Goal: Task Accomplishment & Management: Use online tool/utility

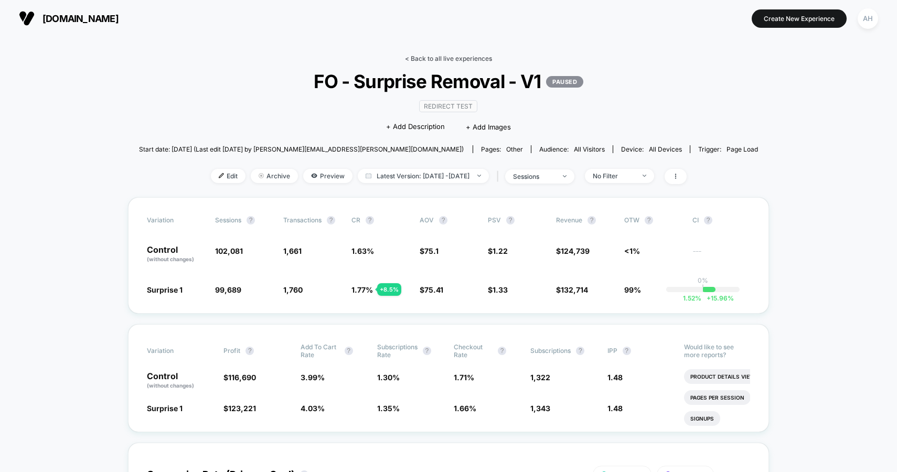
click at [436, 57] on link "< Back to all live experiences" at bounding box center [448, 59] width 87 height 8
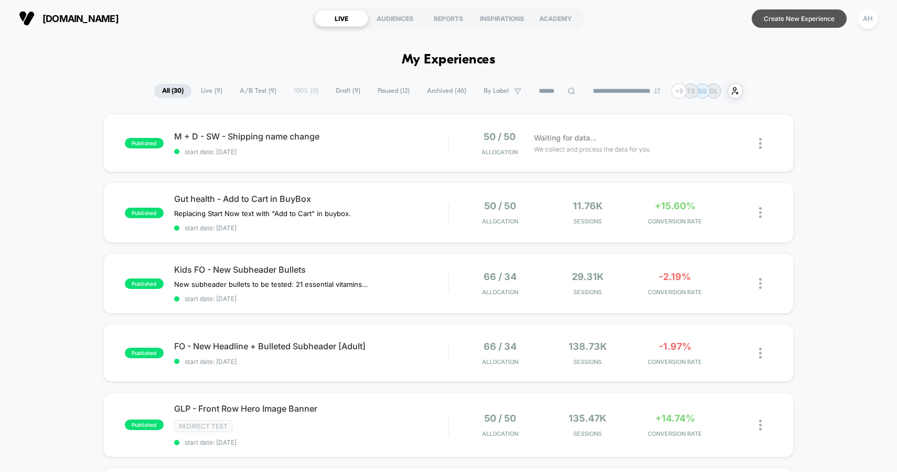
click at [799, 13] on button "Create New Experience" at bounding box center [798, 18] width 95 height 18
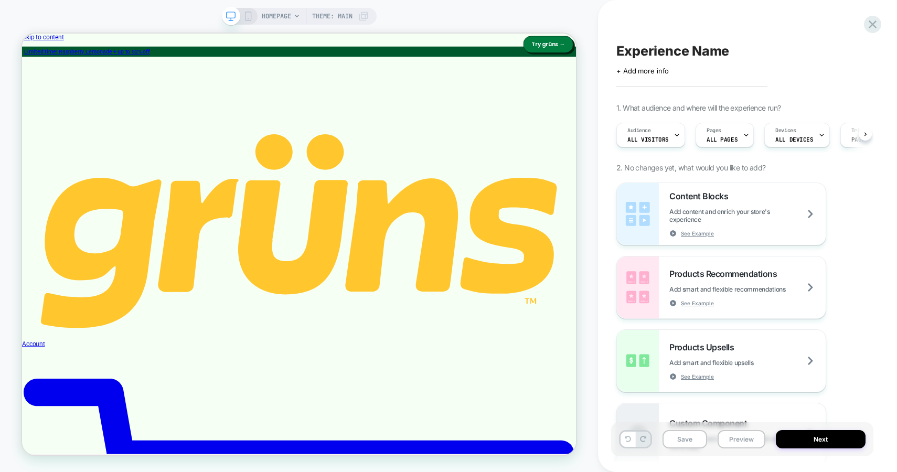
scroll to position [0, 1]
click at [288, 14] on span "HOMEPAGE" at bounding box center [276, 16] width 29 height 17
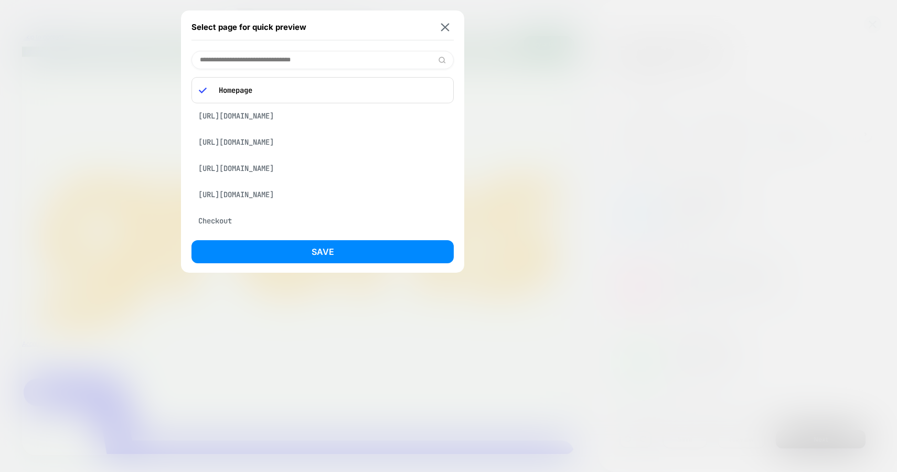
click at [273, 53] on input at bounding box center [322, 60] width 262 height 18
paste input "**********"
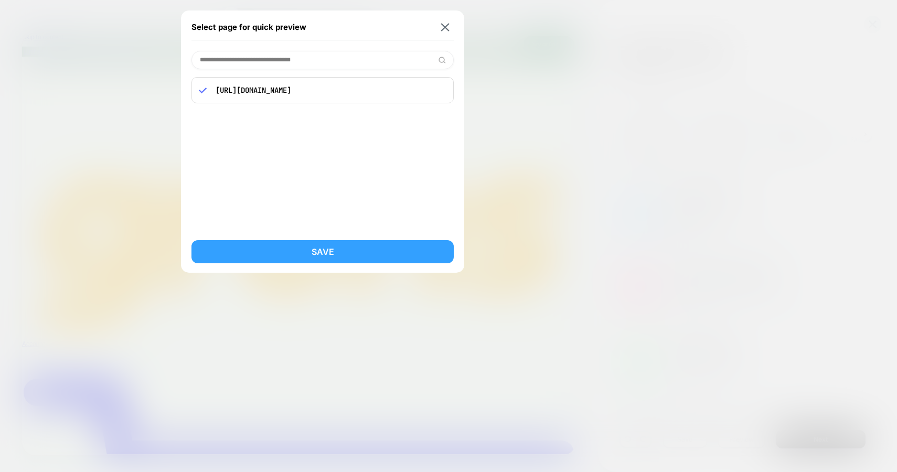
type input "**********"
click at [318, 240] on button "Save" at bounding box center [322, 251] width 262 height 23
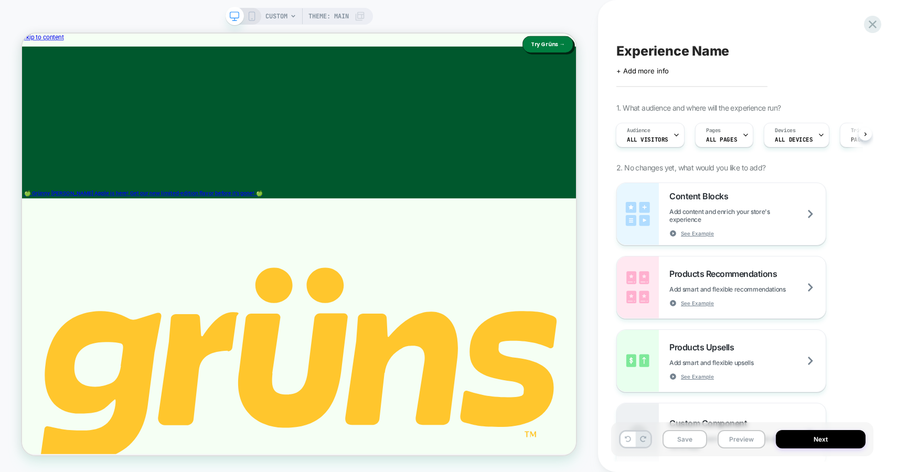
scroll to position [0, 1]
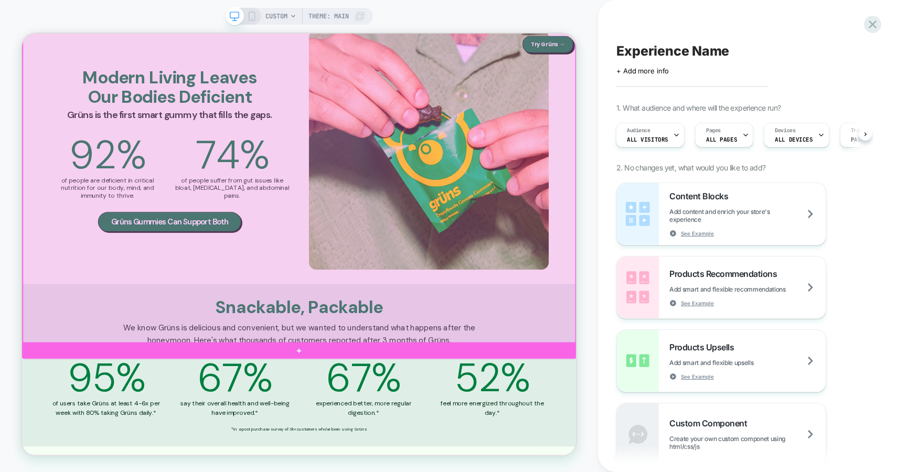
scroll to position [2287, 0]
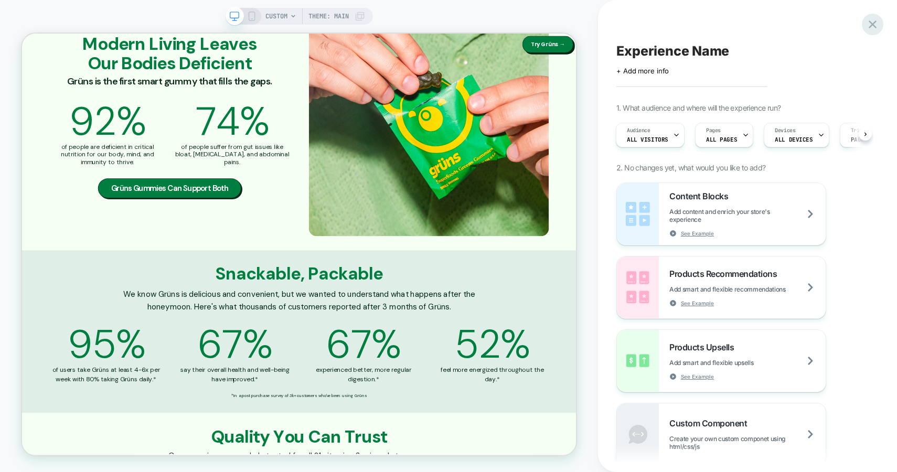
click at [874, 25] on icon at bounding box center [872, 24] width 14 height 14
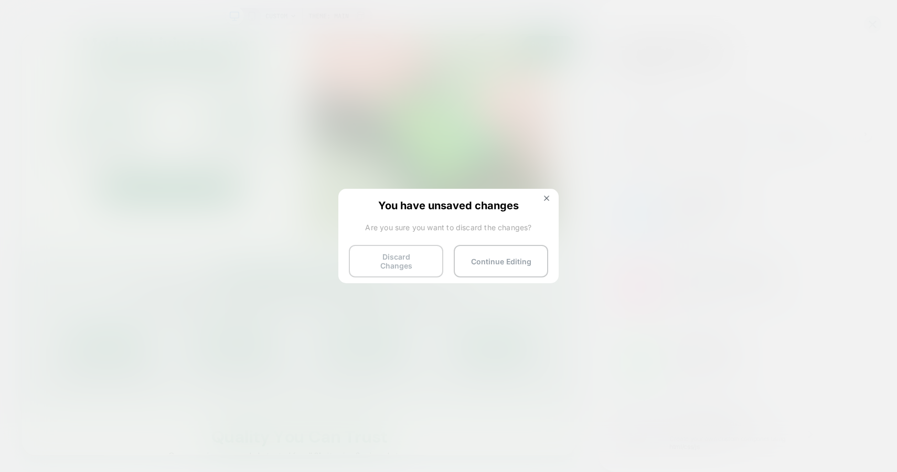
click at [411, 260] on button "Discard Changes" at bounding box center [396, 261] width 94 height 33
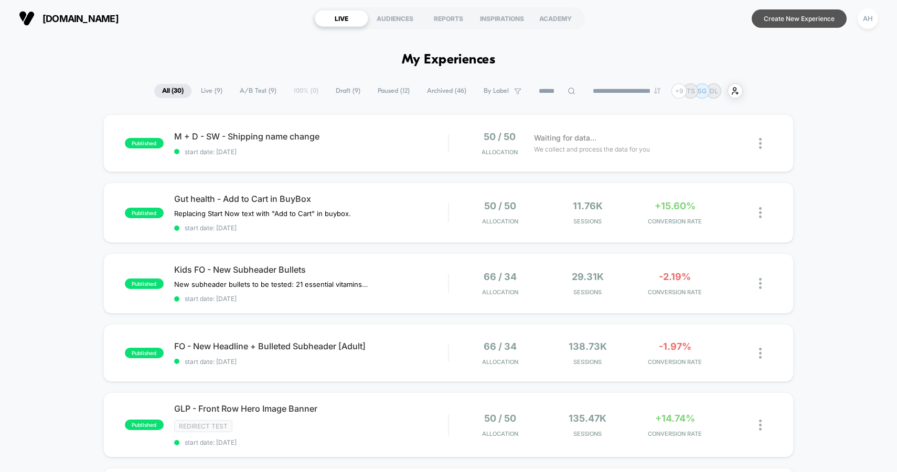
click at [792, 14] on button "Create New Experience" at bounding box center [798, 18] width 95 height 18
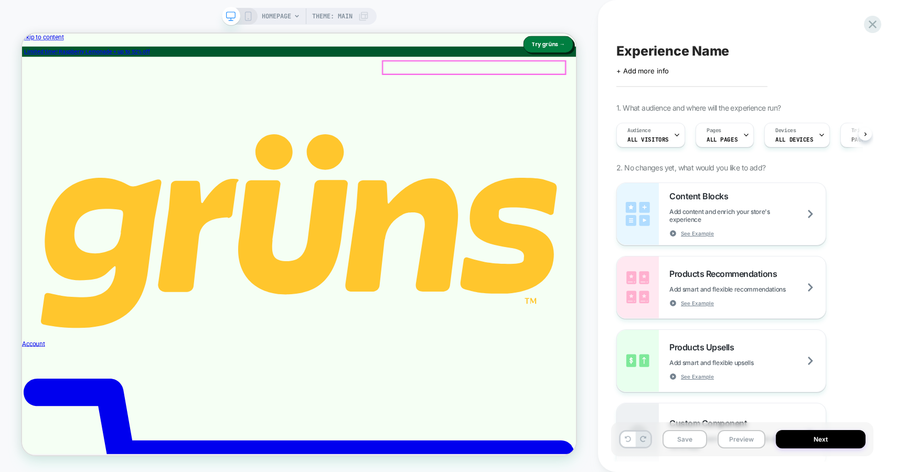
scroll to position [0, 1]
click at [273, 12] on span "HOMEPAGE" at bounding box center [276, 16] width 29 height 17
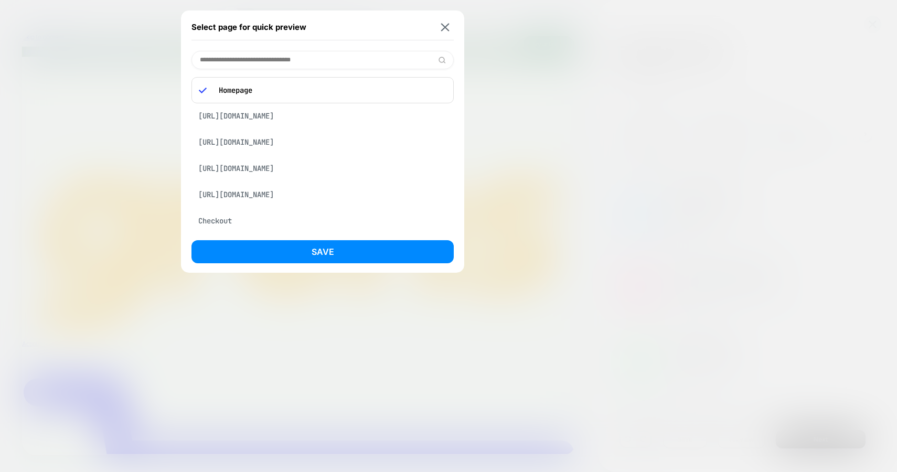
click at [251, 59] on input at bounding box center [322, 60] width 262 height 18
paste input "**********"
type input "**********"
click at [313, 93] on div "https://gruns.co/pages/fo-quarterly" at bounding box center [322, 87] width 262 height 20
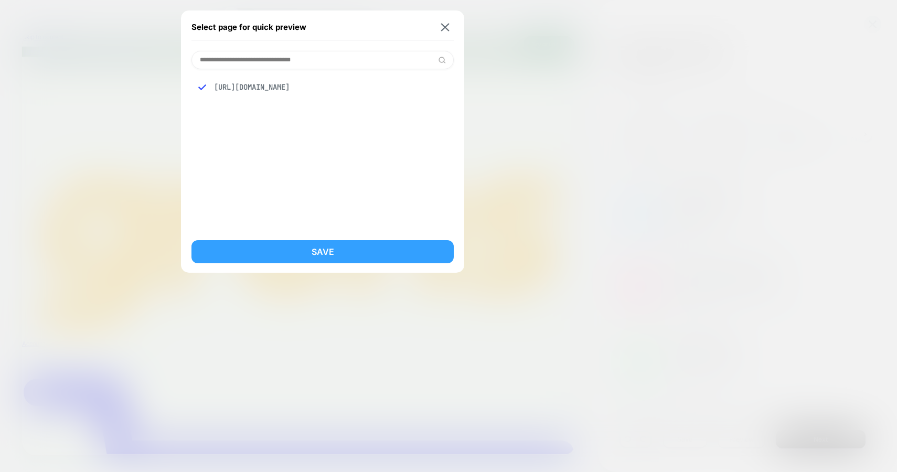
click at [315, 251] on button "Save" at bounding box center [322, 251] width 262 height 23
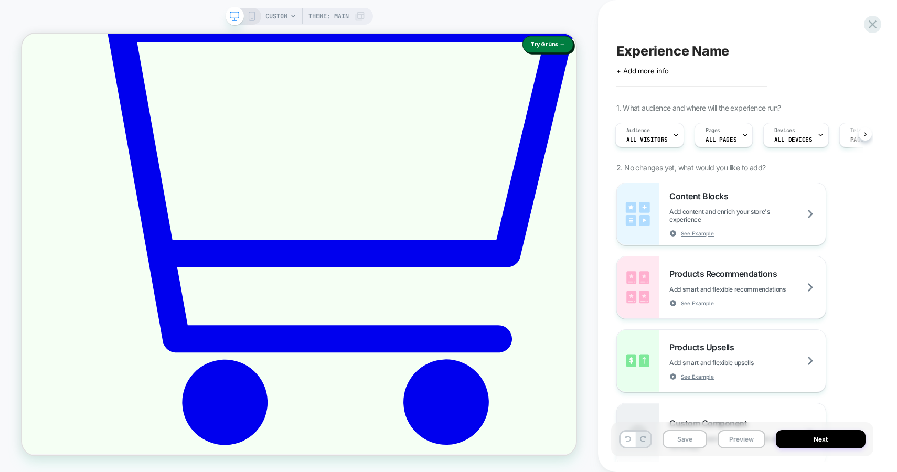
scroll to position [708, 0]
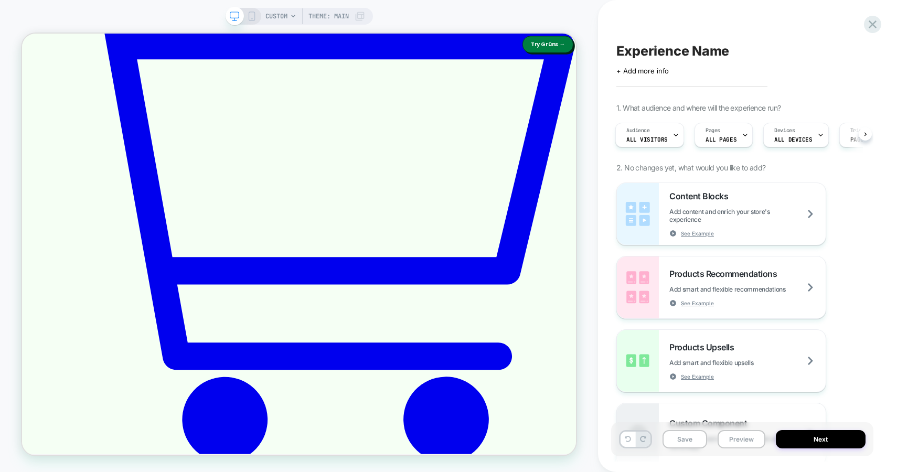
click at [280, 14] on span "CUSTOM" at bounding box center [276, 16] width 22 height 17
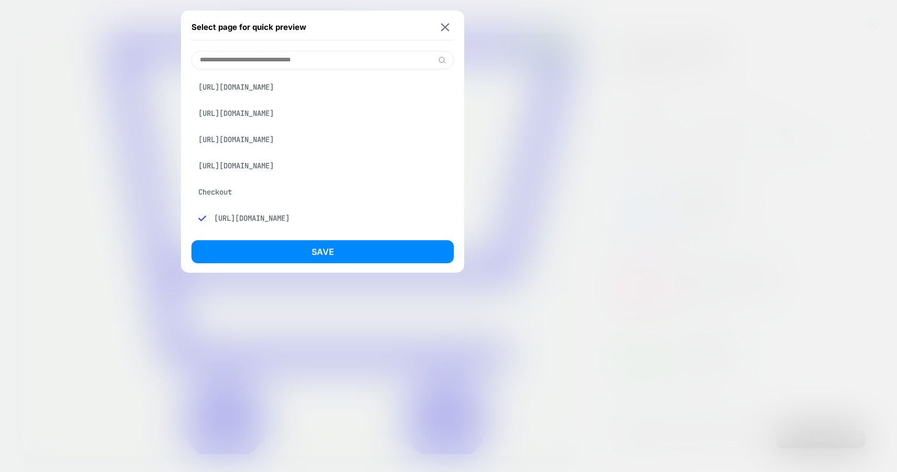
click at [288, 56] on input at bounding box center [322, 60] width 262 height 18
paste input "**********"
type input "**********"
click at [298, 88] on div "https://gruns.co/pages/fo-quarterly" at bounding box center [322, 87] width 262 height 20
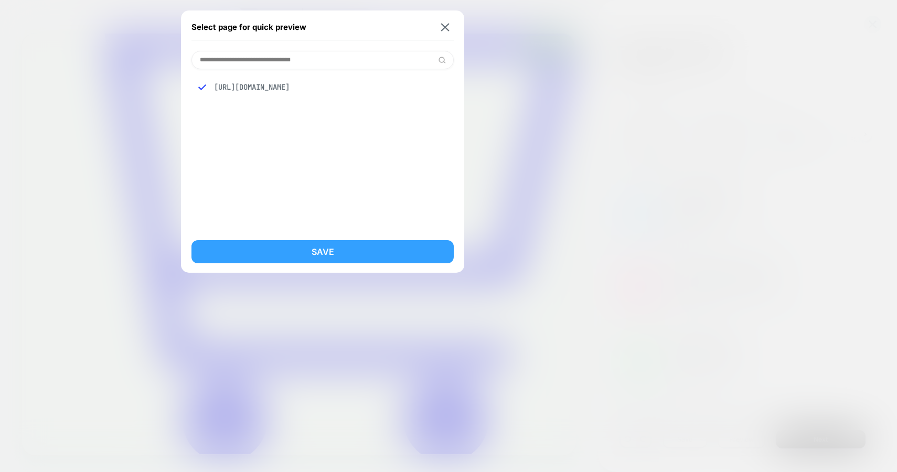
drag, startPoint x: 321, startPoint y: 246, endPoint x: 398, endPoint y: 284, distance: 86.1
click at [321, 246] on button "Save" at bounding box center [322, 251] width 262 height 23
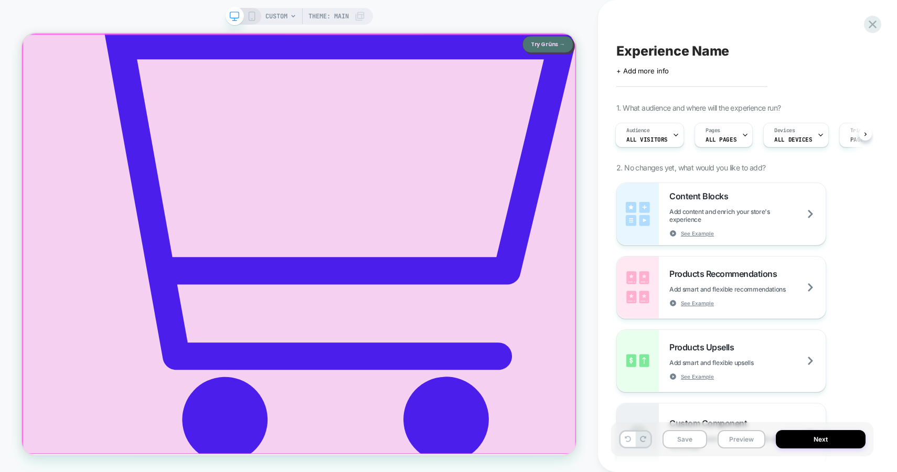
click at [751, 44] on div at bounding box center [391, 314] width 737 height 559
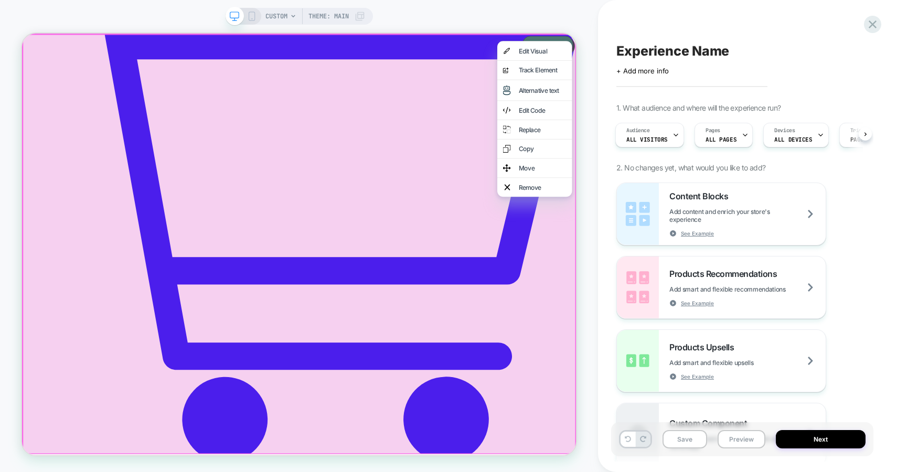
click at [591, 15] on div "CUSTOM Theme: MAIN" at bounding box center [299, 235] width 598 height 451
click at [588, 8] on div "CUSTOM Theme: MAIN" at bounding box center [299, 236] width 598 height 472
click at [595, 94] on div "CUSTOM Theme: MAIN" at bounding box center [299, 235] width 598 height 451
click at [542, 201] on div at bounding box center [391, 314] width 739 height 561
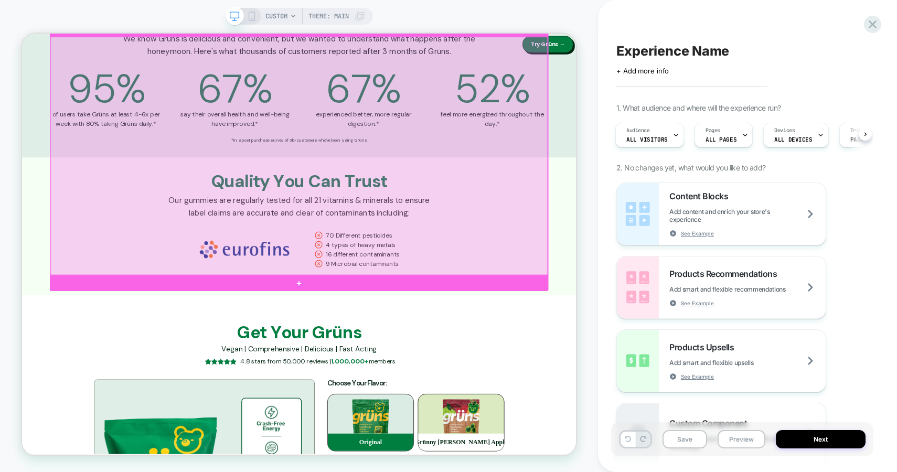
scroll to position [2629, 0]
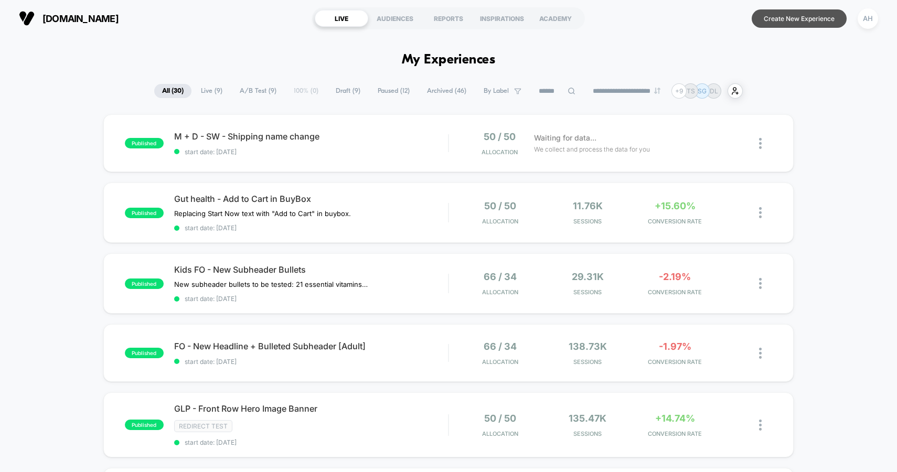
click at [783, 18] on button "Create New Experience" at bounding box center [798, 18] width 95 height 18
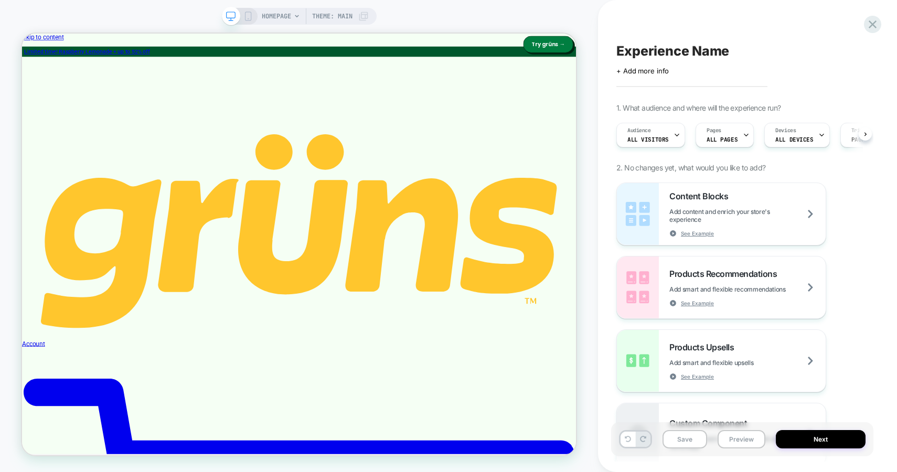
scroll to position [0, 1]
click at [270, 8] on span "HOMEPAGE" at bounding box center [276, 16] width 29 height 17
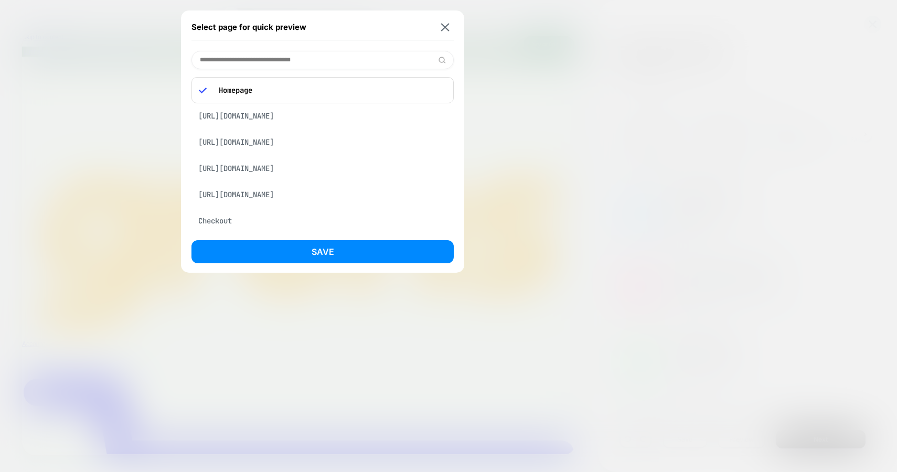
click at [300, 58] on input at bounding box center [322, 60] width 262 height 18
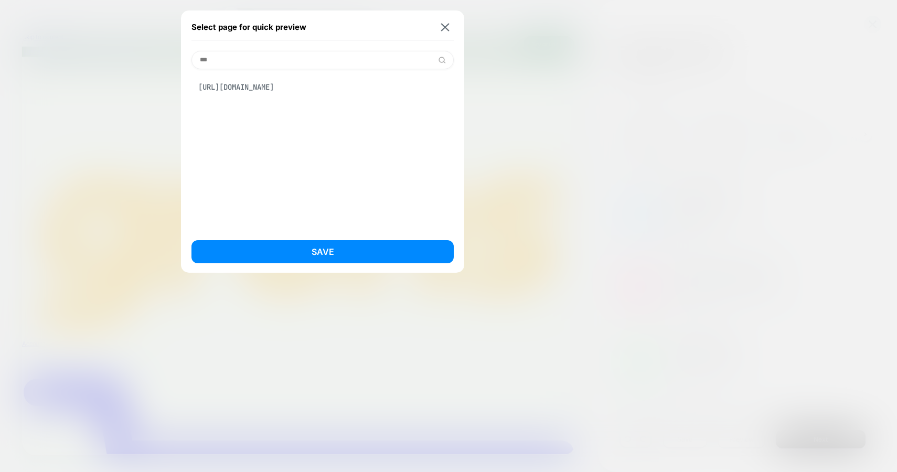
type input "***"
click at [308, 94] on div "[URL][DOMAIN_NAME]" at bounding box center [322, 87] width 262 height 20
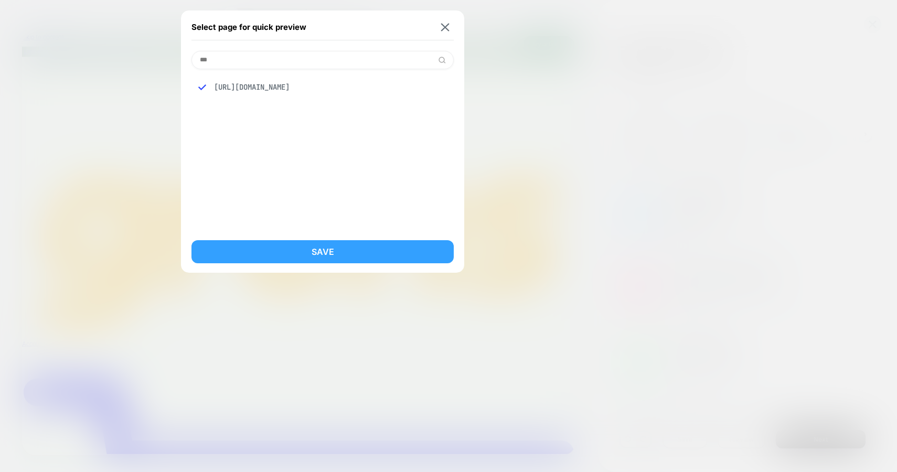
click at [312, 246] on button "Save" at bounding box center [322, 251] width 262 height 23
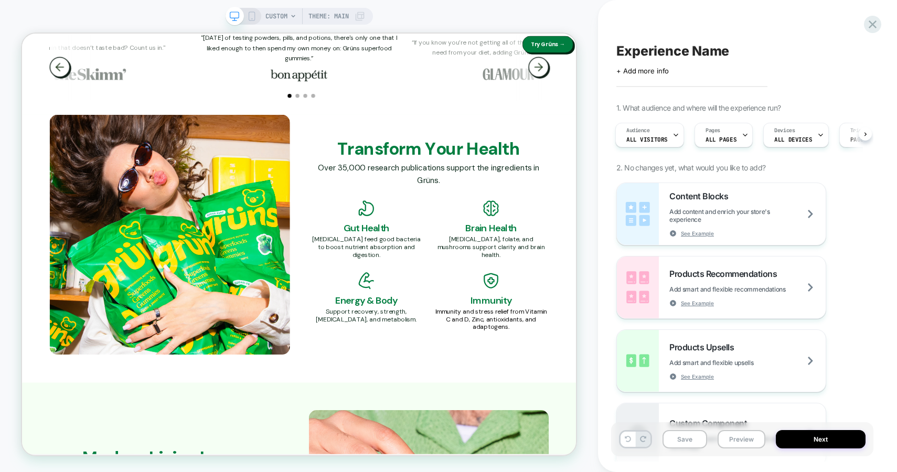
scroll to position [1850, 0]
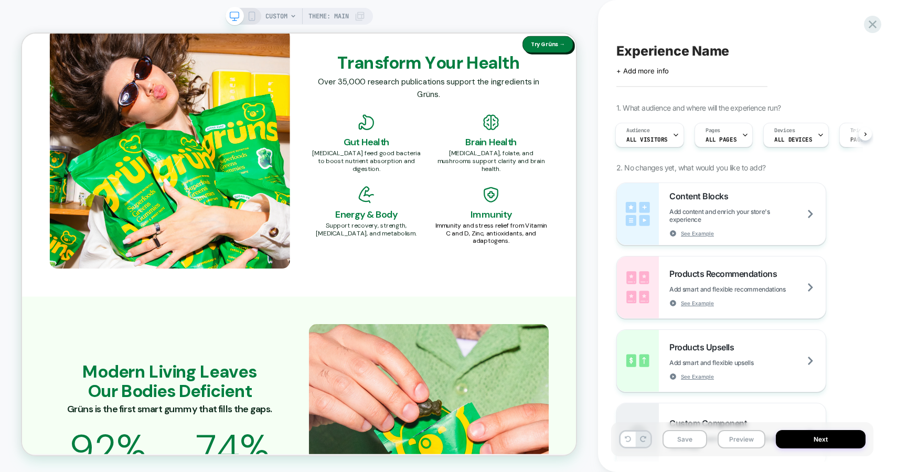
click at [269, 13] on span "CUSTOM" at bounding box center [276, 16] width 22 height 17
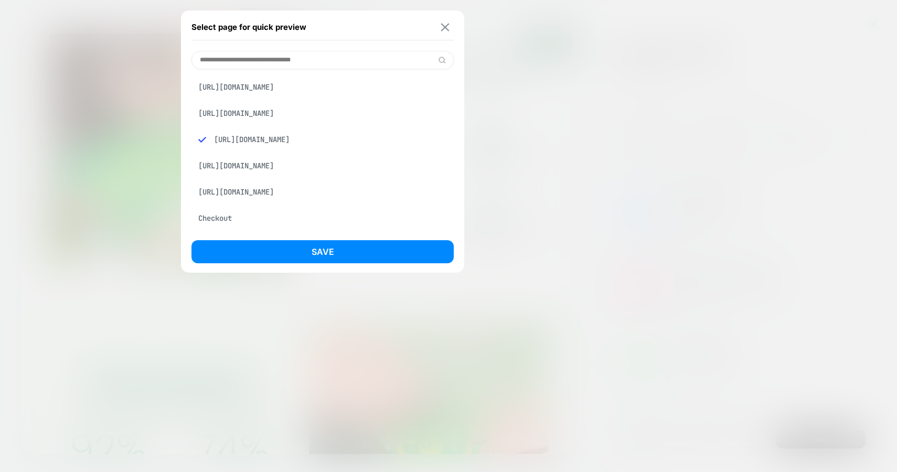
click at [445, 26] on img at bounding box center [445, 27] width 8 height 8
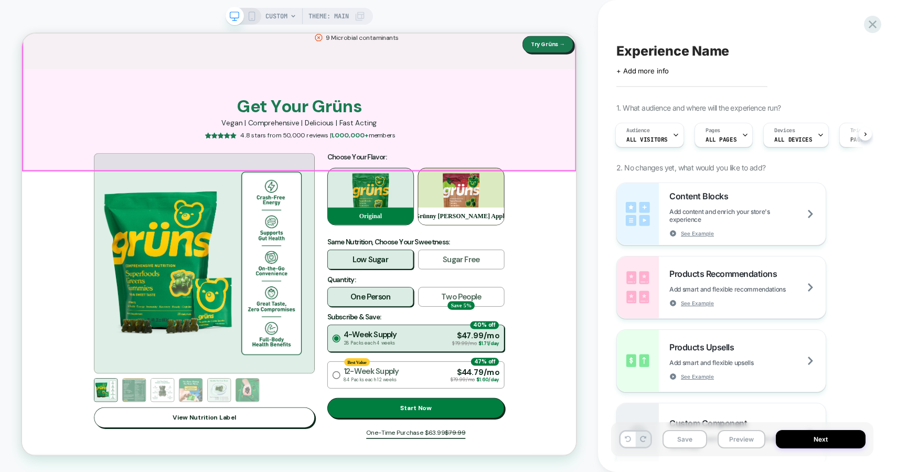
scroll to position [2933, 0]
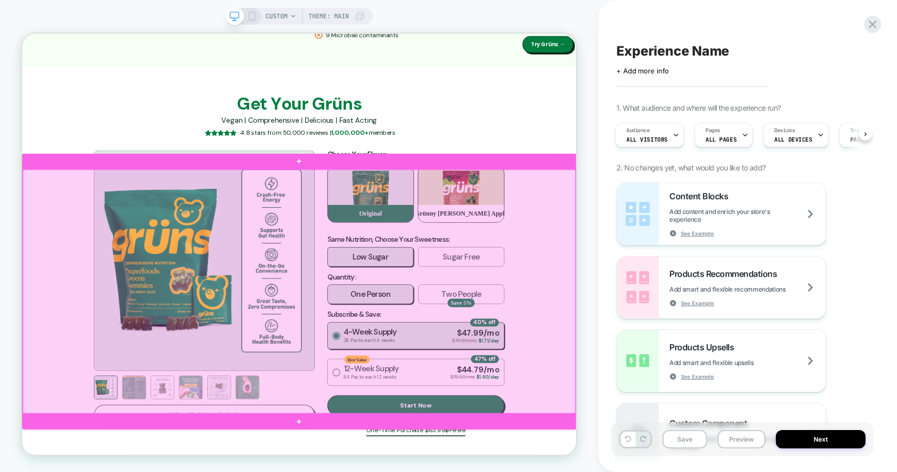
click at [31, 229] on div at bounding box center [391, 378] width 737 height 326
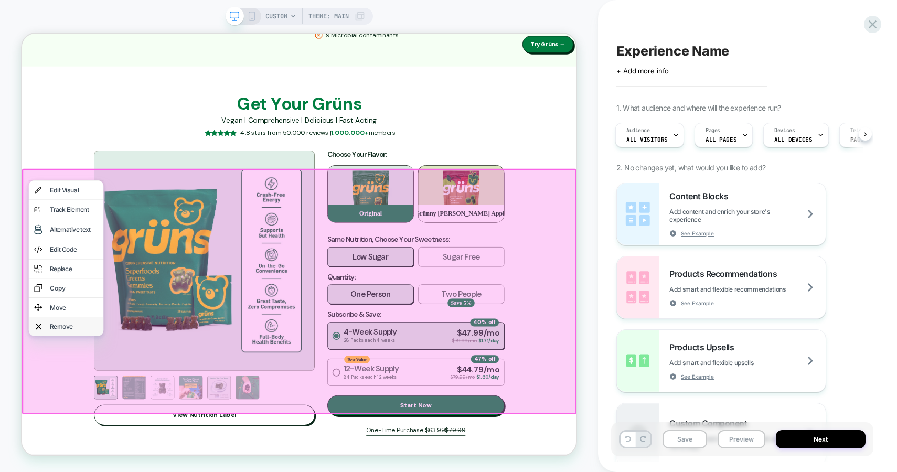
click at [96, 429] on div "Remove" at bounding box center [91, 424] width 64 height 10
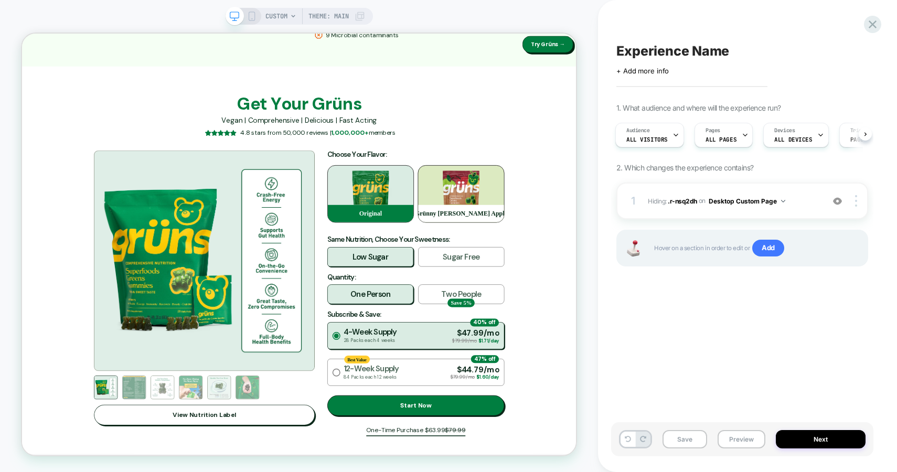
click at [754, 334] on div "Experience Name Click to edit experience details + Add more info 1. What audien…" at bounding box center [742, 235] width 262 height 451
click at [799, 435] on button "Next" at bounding box center [820, 439] width 90 height 18
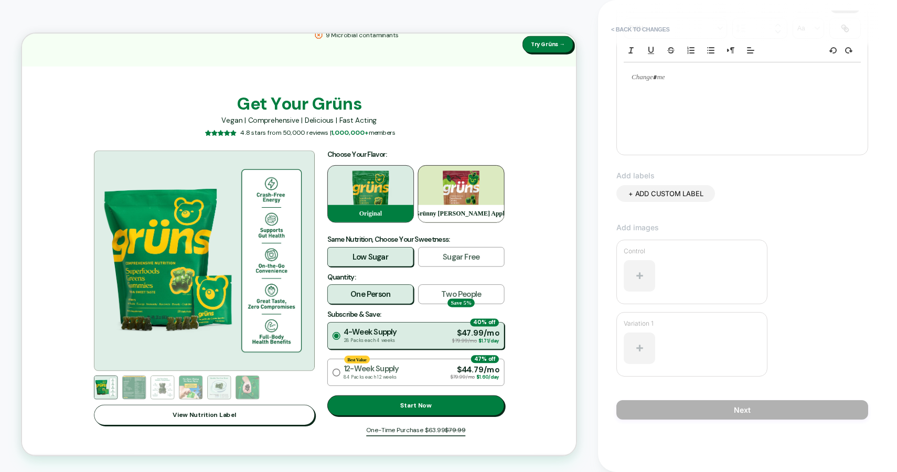
scroll to position [0, 0]
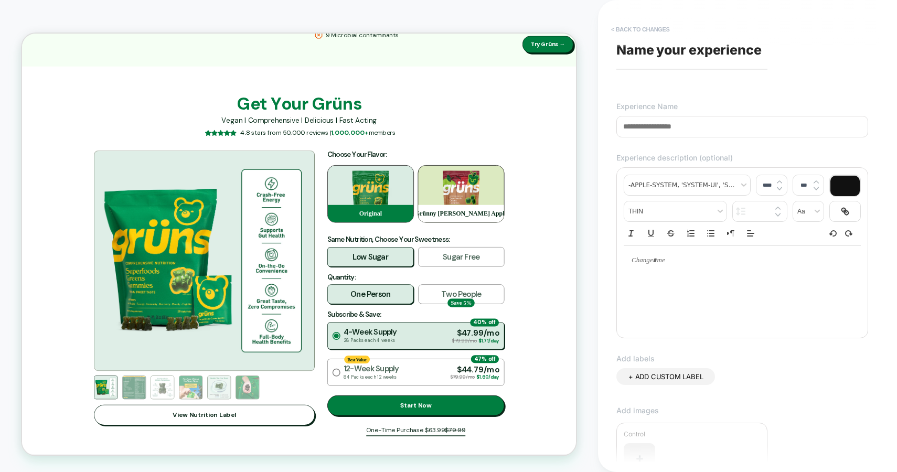
click at [651, 31] on button "< Back to changes" at bounding box center [640, 29] width 69 height 17
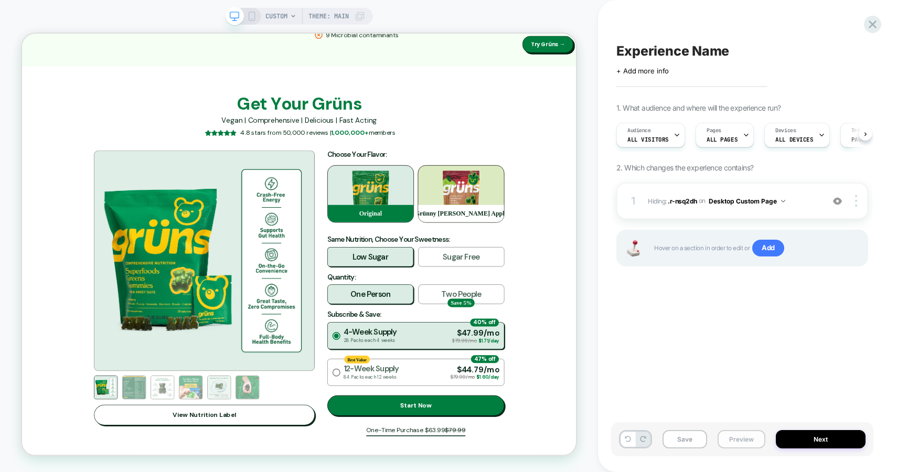
scroll to position [0, 1]
click at [838, 451] on div "Save Preview Next" at bounding box center [742, 439] width 262 height 34
click at [836, 438] on button "Next" at bounding box center [820, 439] width 90 height 18
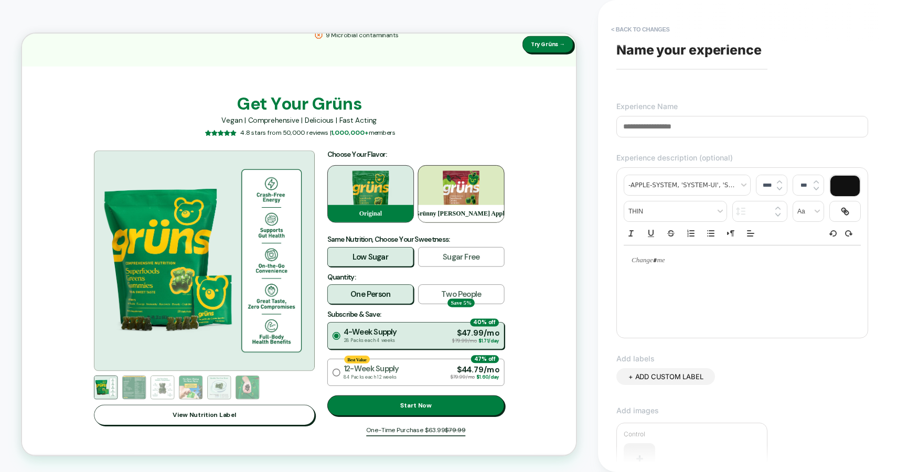
click at [650, 124] on input at bounding box center [742, 126] width 252 height 21
type input "*"
type input "**********"
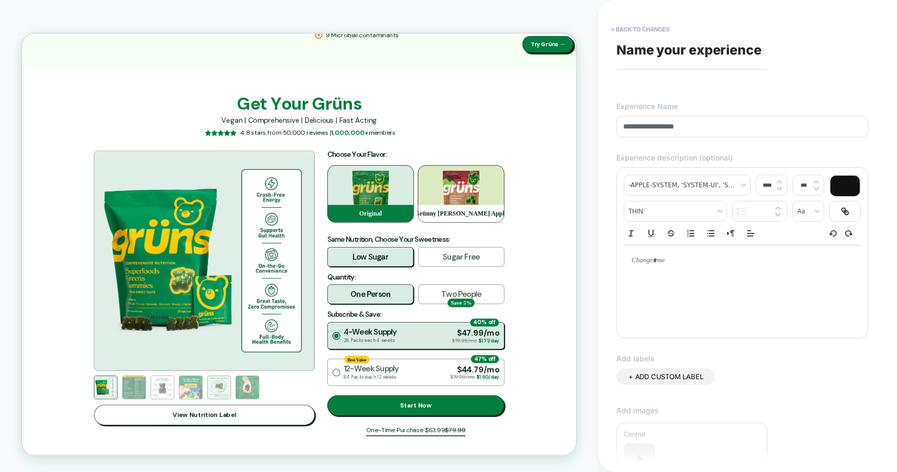
click at [773, 364] on div "**********" at bounding box center [742, 235] width 262 height 451
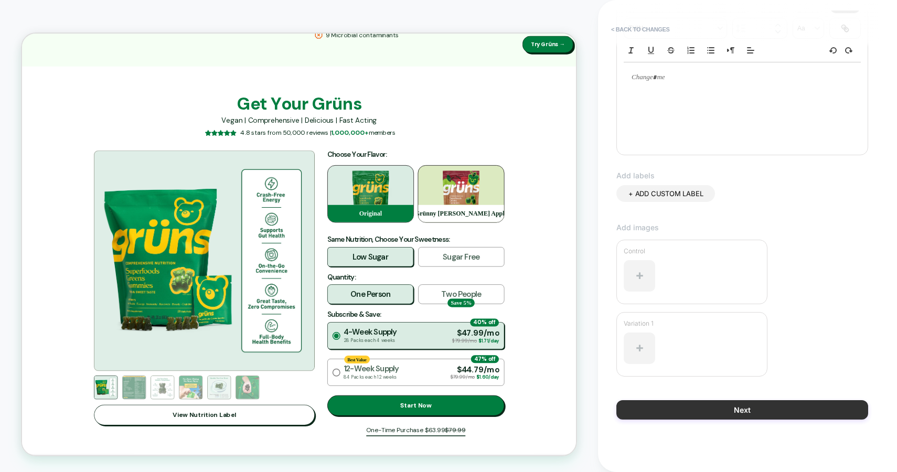
click at [697, 416] on button "Next" at bounding box center [742, 409] width 252 height 19
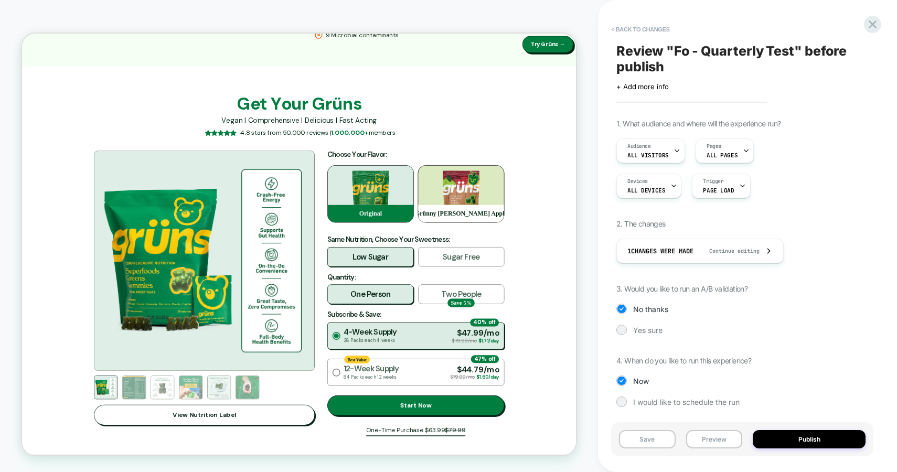
scroll to position [3, 0]
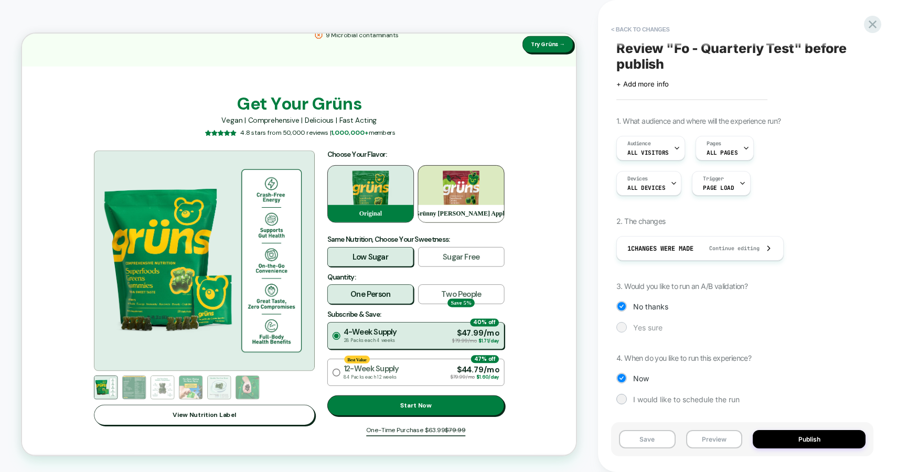
click at [621, 323] on div at bounding box center [621, 327] width 8 height 8
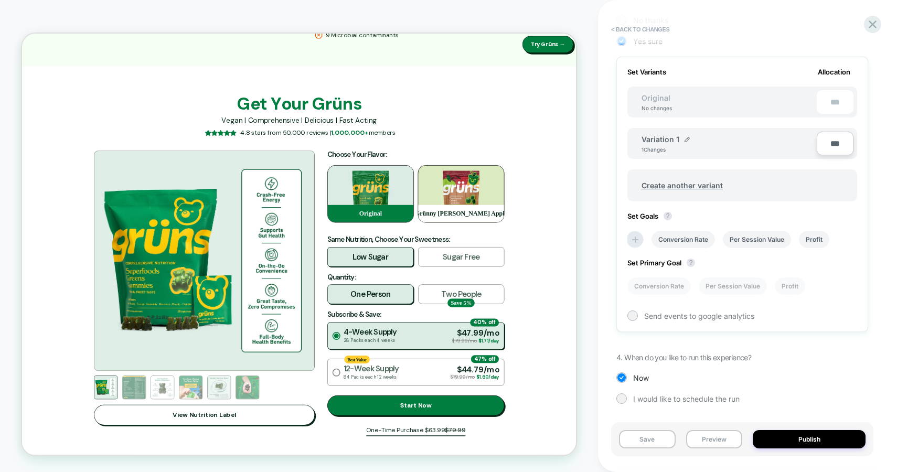
scroll to position [275, 0]
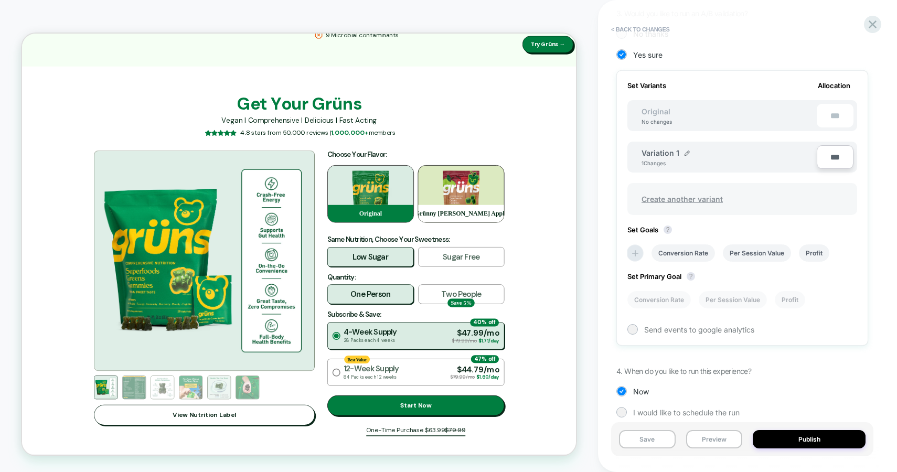
click at [701, 200] on span "Create another variant" at bounding box center [682, 199] width 102 height 25
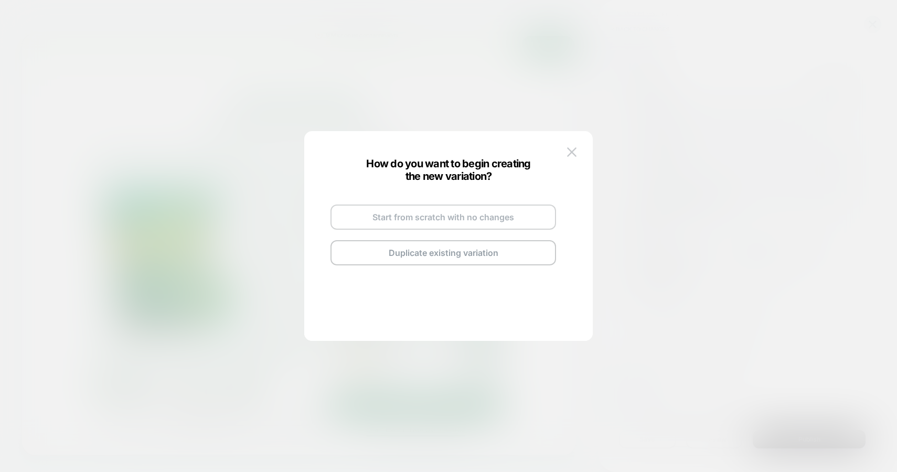
click at [468, 216] on button "Start from scratch with no changes" at bounding box center [442, 216] width 225 height 25
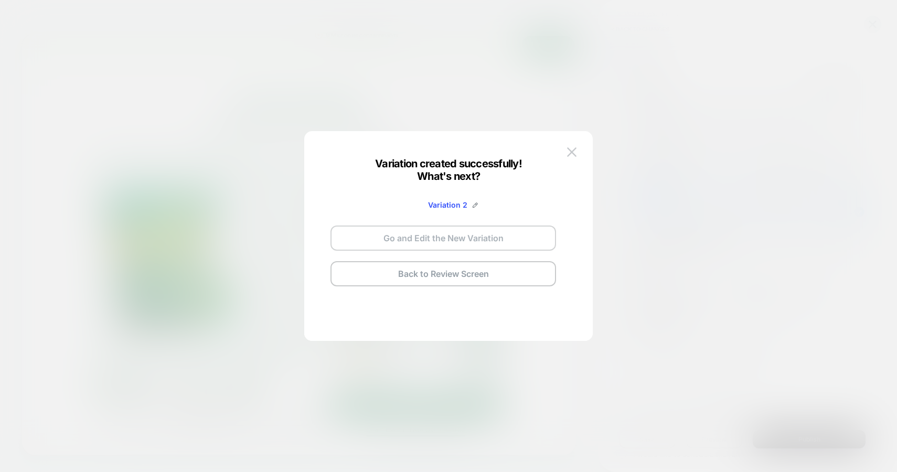
click at [467, 244] on button "Go and Edit the New Variation" at bounding box center [442, 237] width 225 height 25
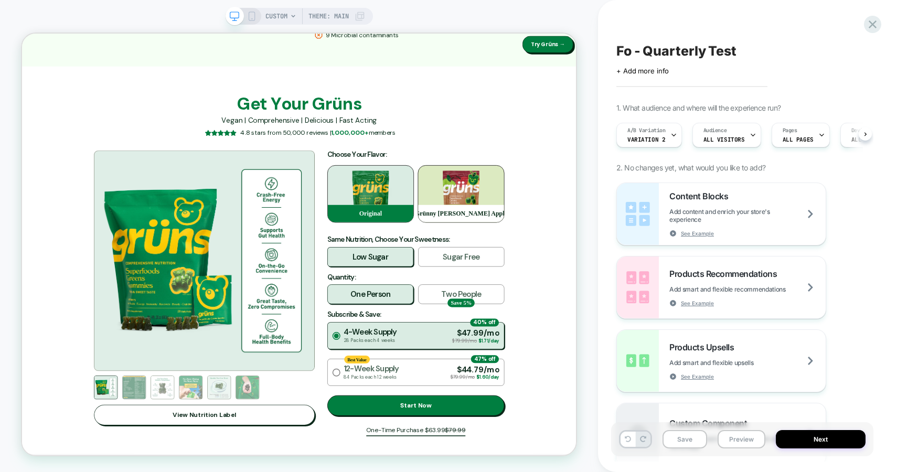
scroll to position [0, 1]
click at [653, 132] on span "A/B Variation" at bounding box center [646, 130] width 38 height 7
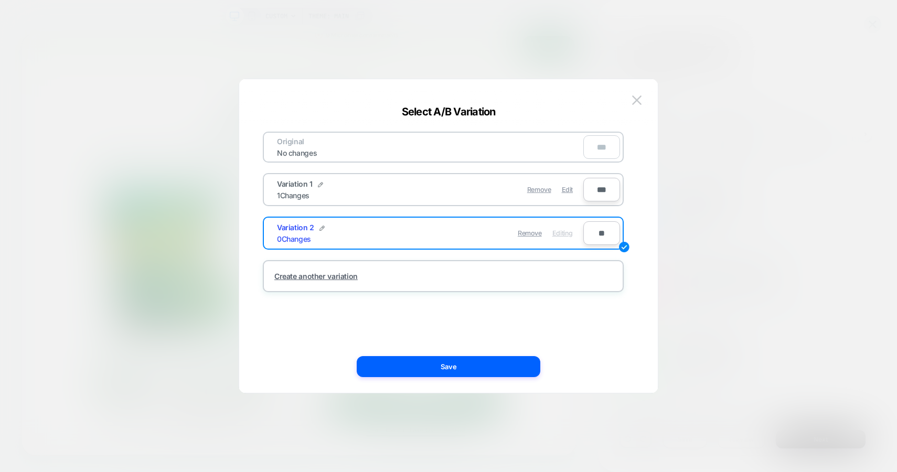
click at [599, 234] on input "**" at bounding box center [601, 233] width 37 height 24
type input "***"
type input "**"
type input "***"
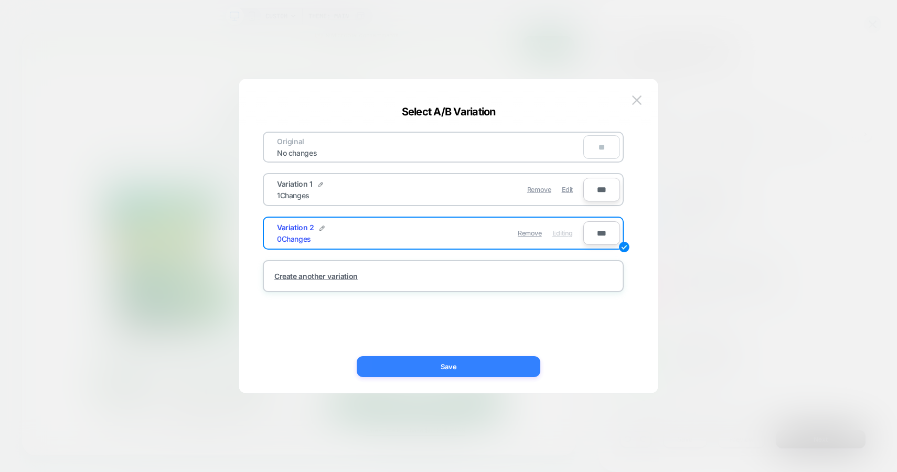
click at [499, 361] on button "Save" at bounding box center [449, 366] width 184 height 21
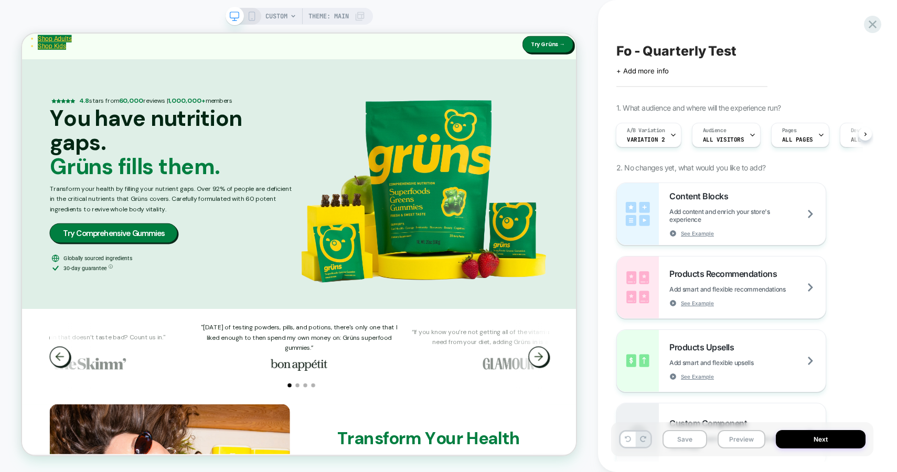
scroll to position [1331, 0]
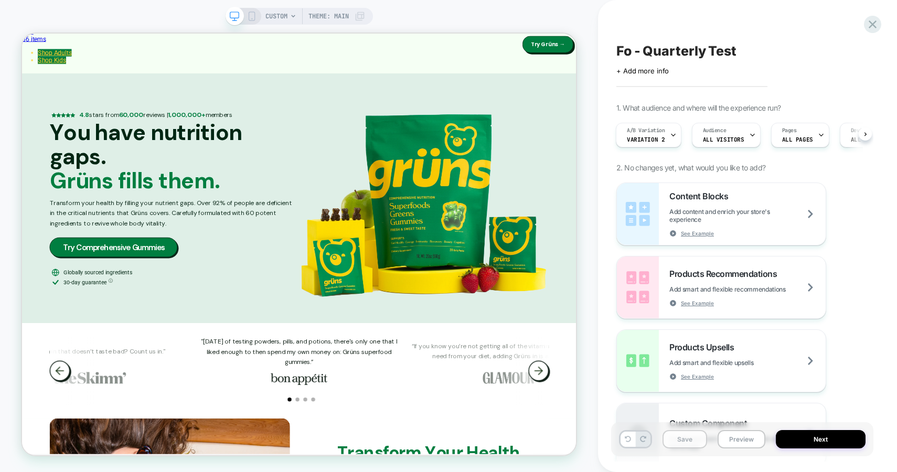
click at [695, 443] on button "Save" at bounding box center [684, 439] width 45 height 18
click at [814, 441] on button "Next" at bounding box center [820, 439] width 90 height 18
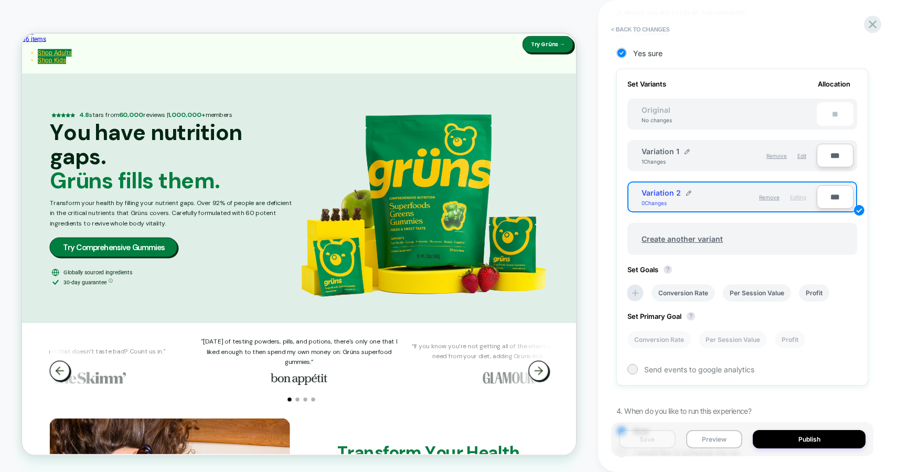
scroll to position [271, 0]
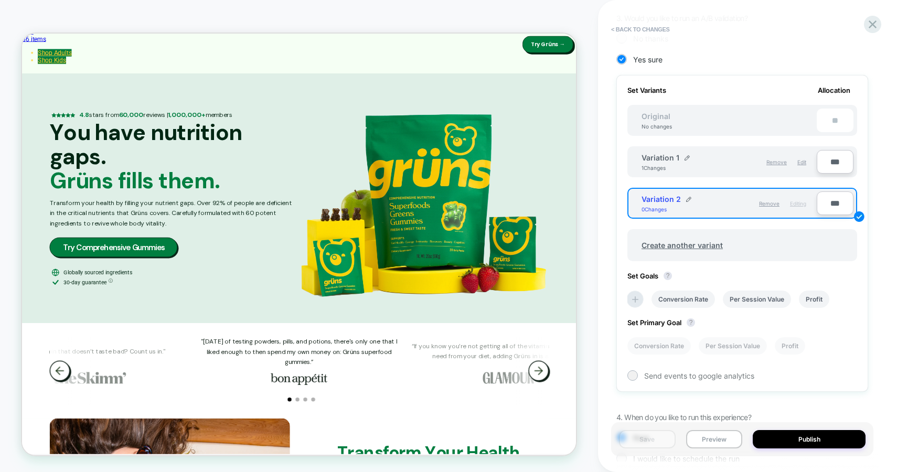
click at [871, 163] on div "Review " Fo - Quarterly Test " before publish Click to edit experience details …" at bounding box center [742, 235] width 262 height 451
click at [872, 29] on icon at bounding box center [872, 24] width 14 height 14
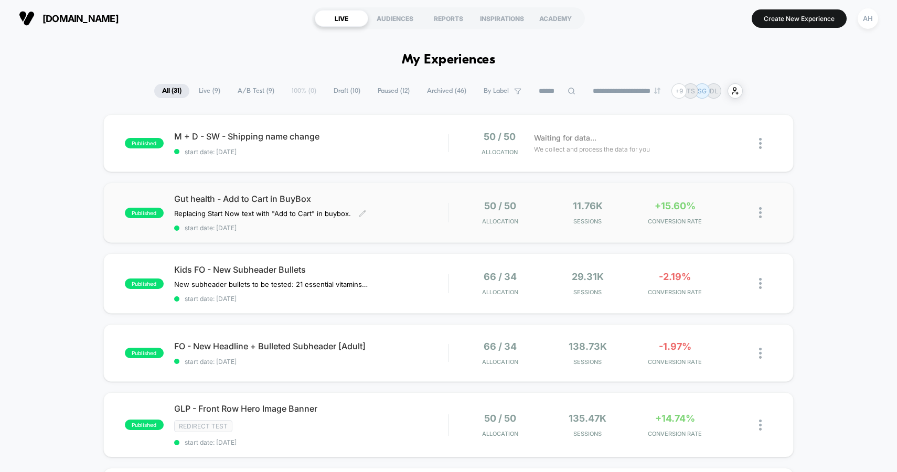
click at [396, 211] on div "Gut health - Add to Cart in BuyBox Replacing Start Now text with "Add to Cart" …" at bounding box center [311, 212] width 274 height 38
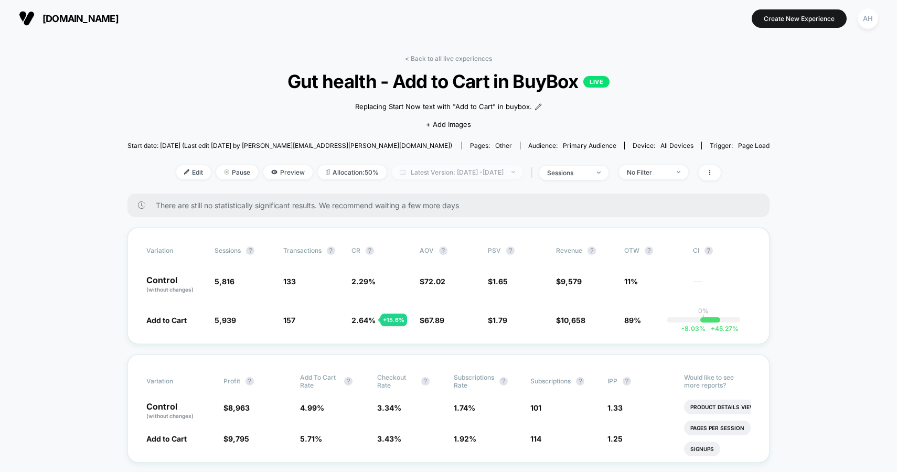
click at [445, 172] on span "Latest Version: Sep 26, 2025 - Sep 29, 2025" at bounding box center [457, 172] width 131 height 14
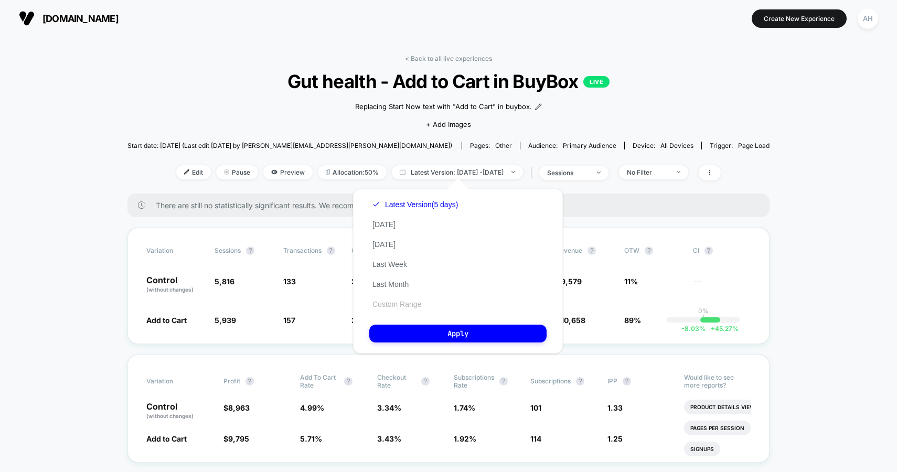
click at [403, 301] on button "Custom Range" at bounding box center [396, 303] width 55 height 9
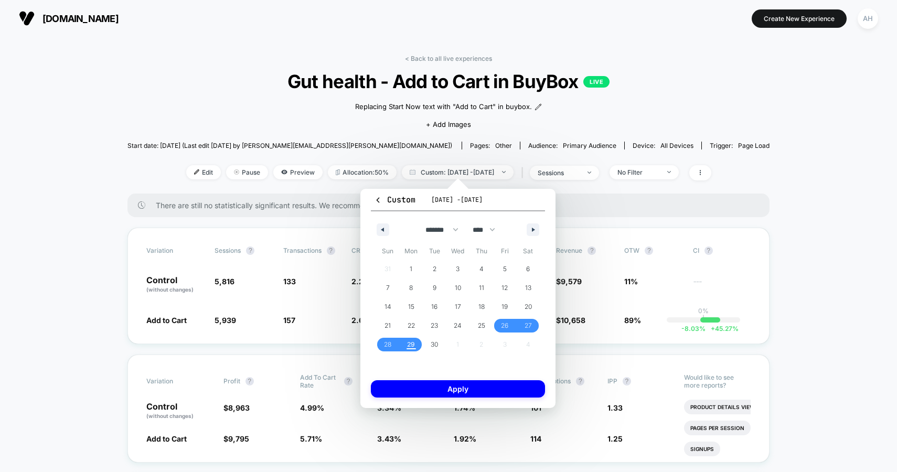
click at [407, 340] on span "29" at bounding box center [411, 344] width 8 height 19
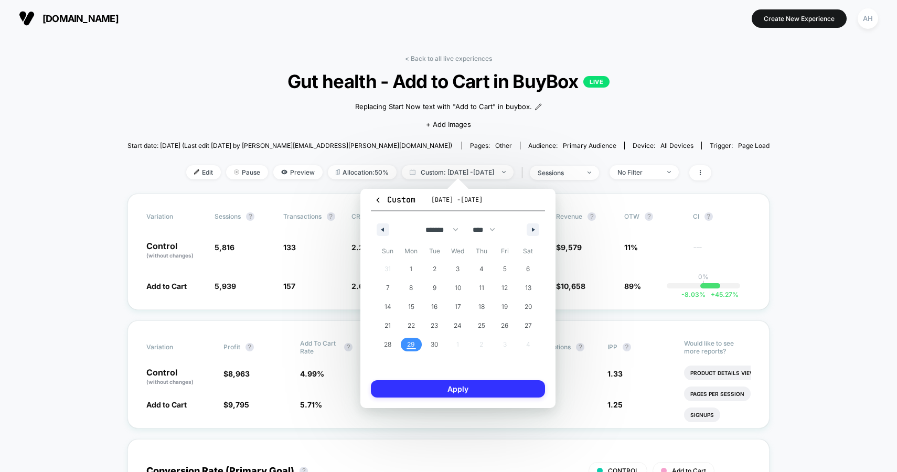
click at [421, 391] on button "Apply" at bounding box center [458, 388] width 174 height 17
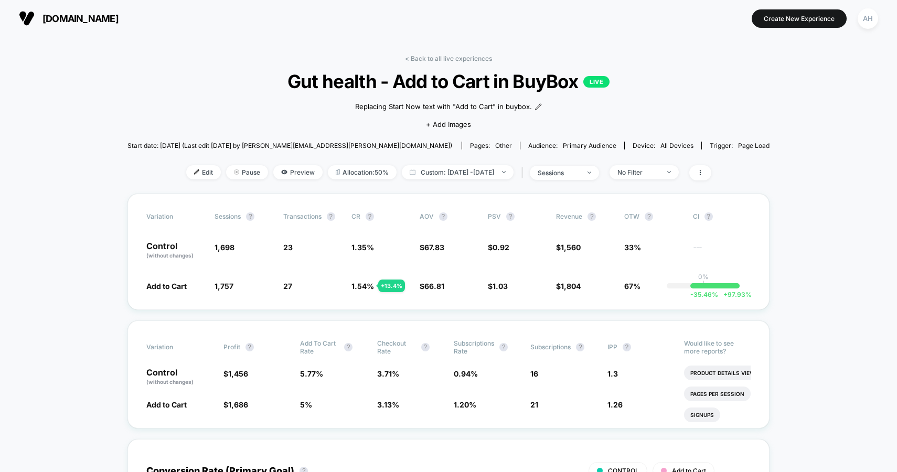
click at [458, 59] on link "< Back to all live experiences" at bounding box center [448, 59] width 87 height 8
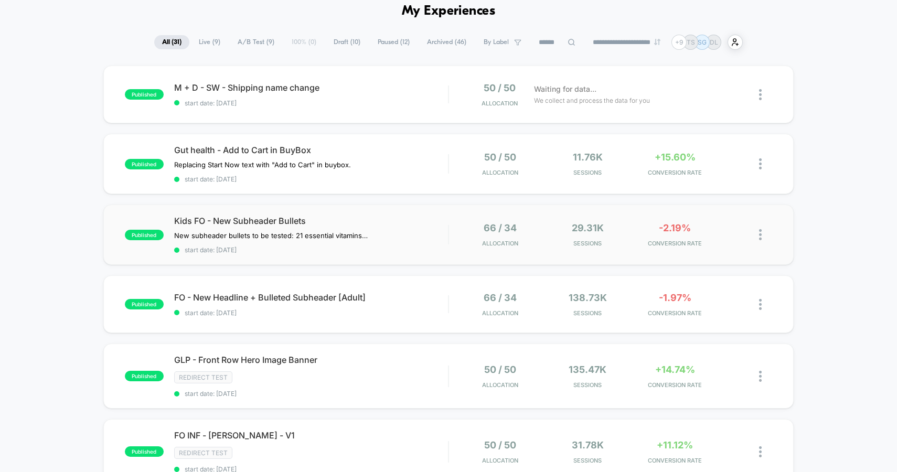
scroll to position [49, 0]
click at [416, 308] on span "start date: [DATE]" at bounding box center [311, 312] width 274 height 8
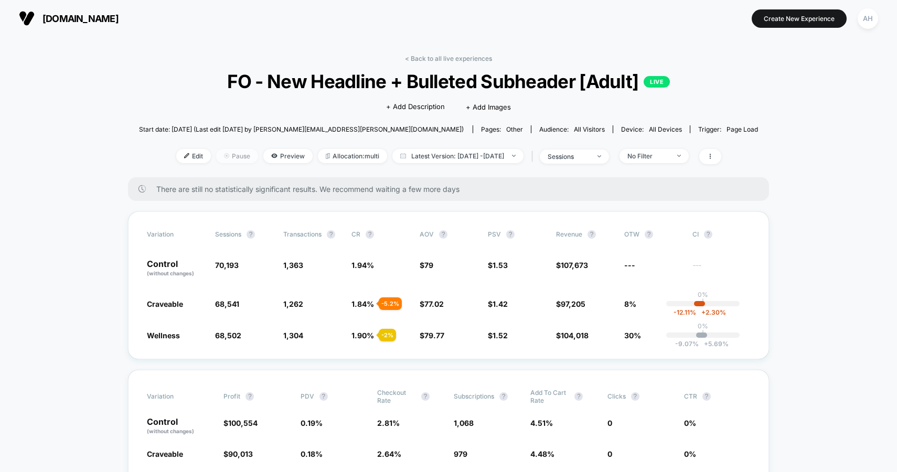
click at [216, 156] on span "Pause" at bounding box center [237, 156] width 42 height 14
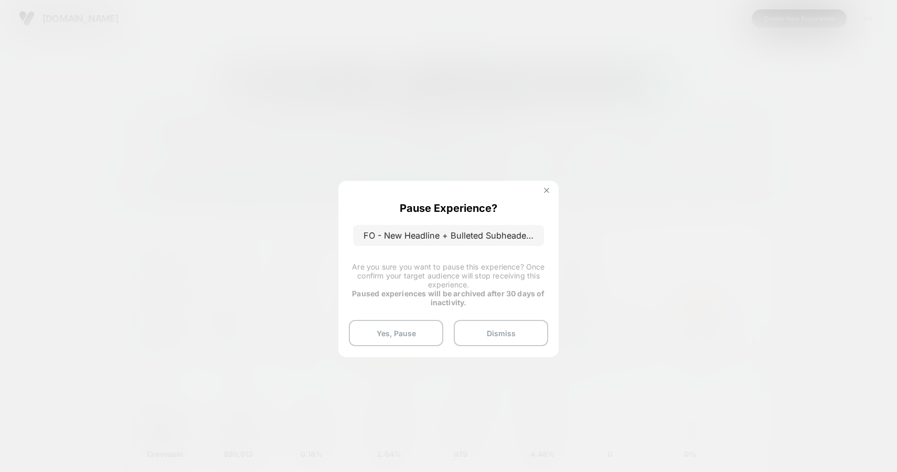
click at [541, 189] on button at bounding box center [547, 191] width 12 height 9
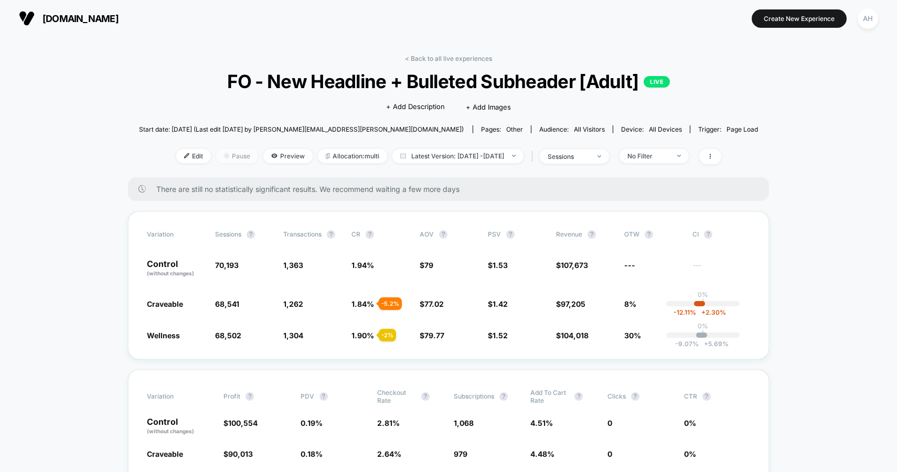
click at [216, 157] on span "Pause" at bounding box center [237, 156] width 42 height 14
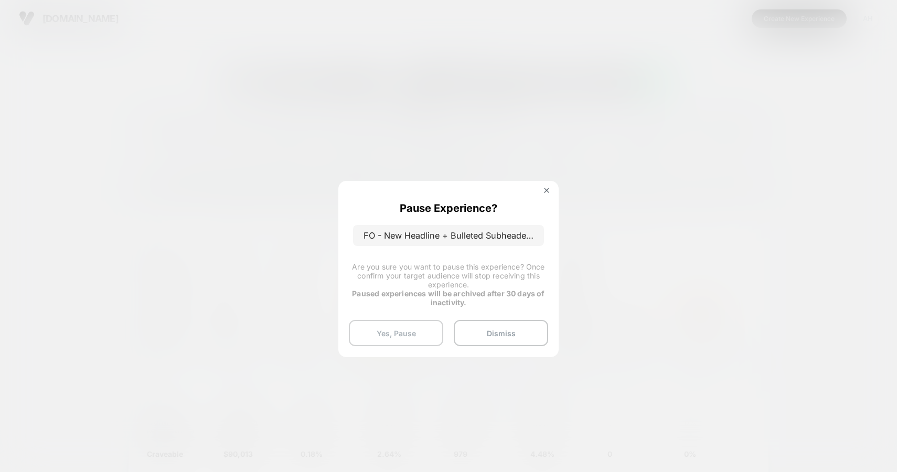
click at [409, 333] on button "Yes, Pause" at bounding box center [396, 333] width 94 height 26
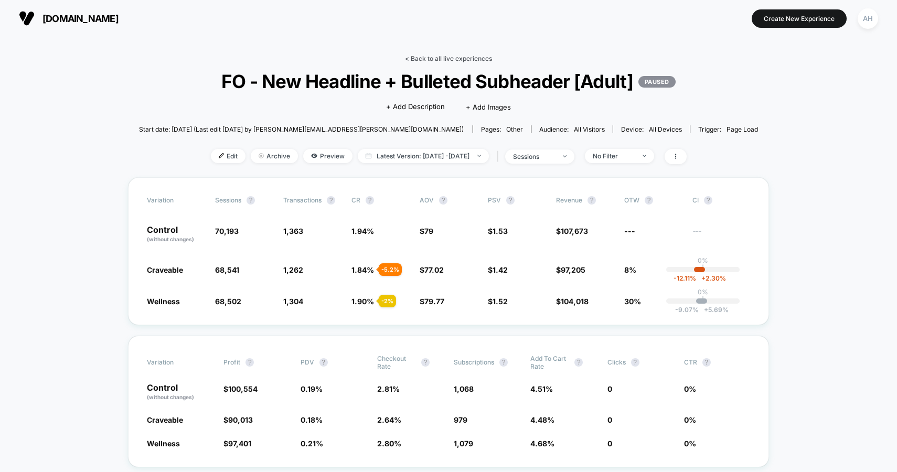
click at [435, 60] on link "< Back to all live experiences" at bounding box center [448, 59] width 87 height 8
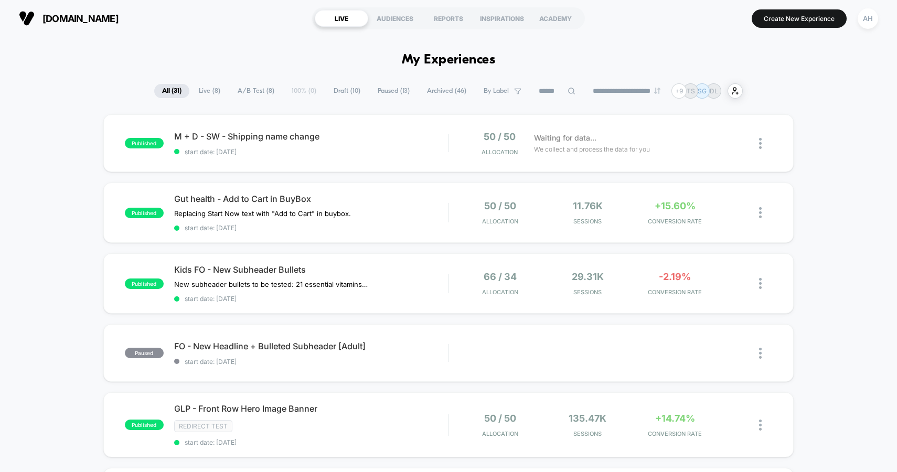
click at [333, 88] on span "Draft ( 10 )" at bounding box center [347, 91] width 42 height 14
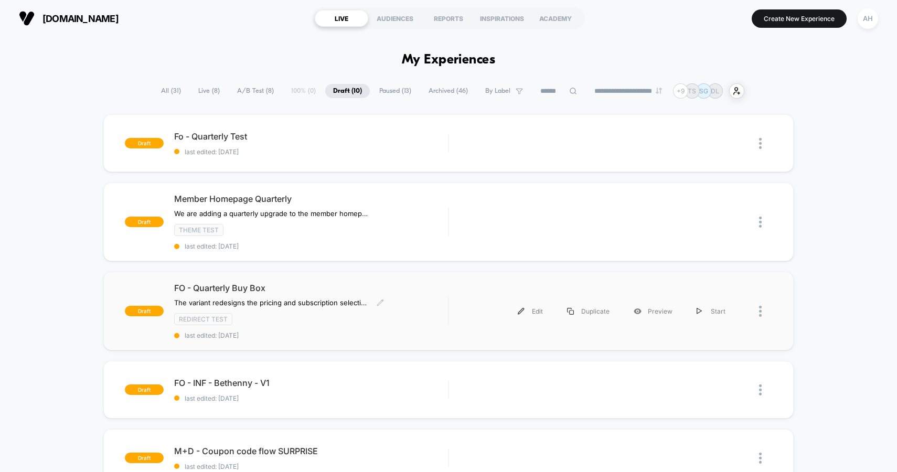
scroll to position [26, 0]
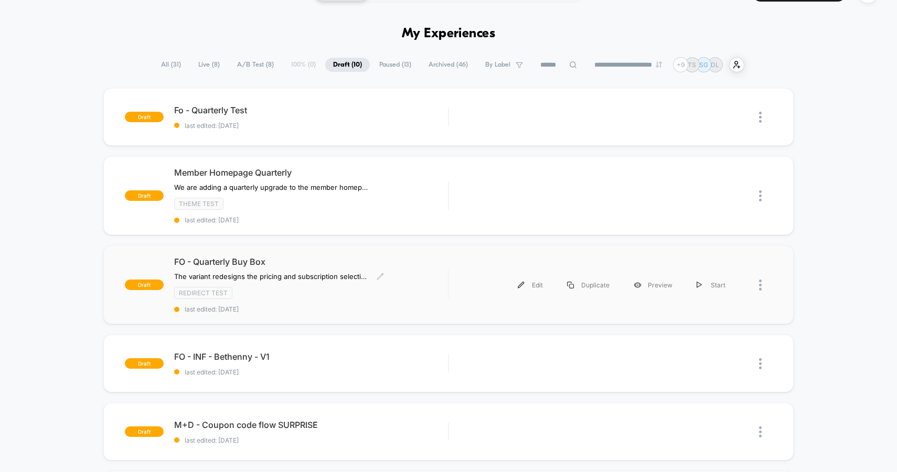
click at [327, 291] on div "Redirect Test" at bounding box center [311, 293] width 274 height 12
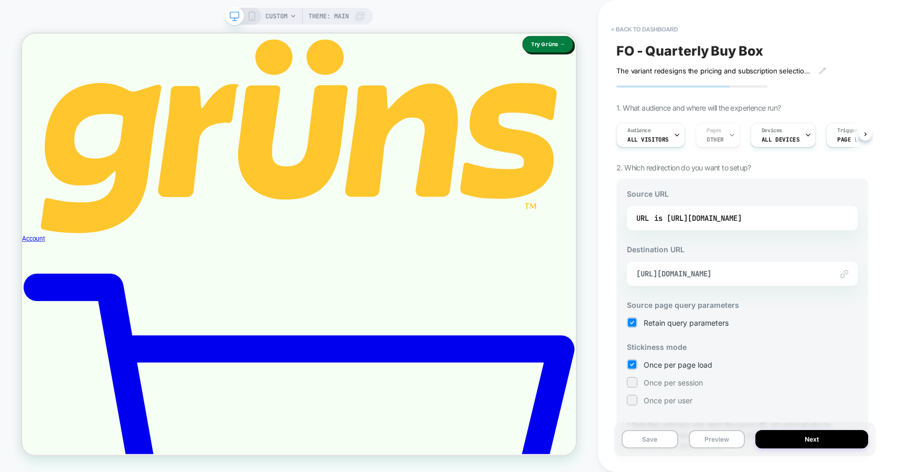
scroll to position [351, 0]
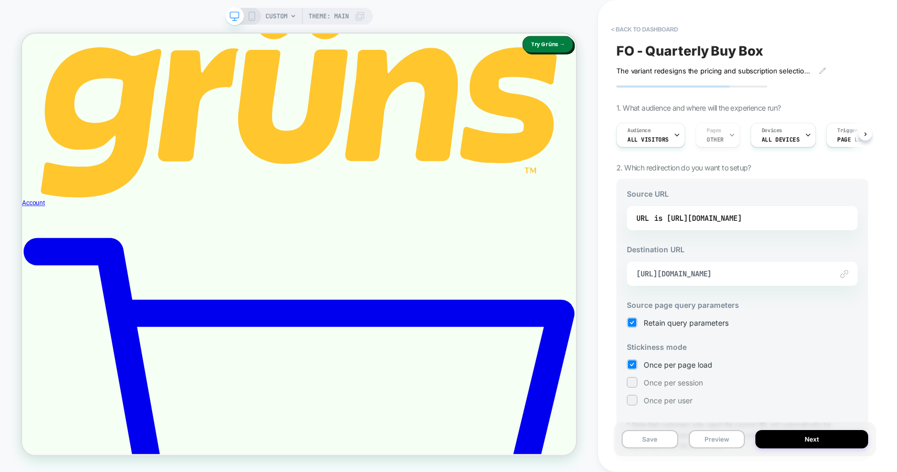
click at [715, 134] on div "Audience All Visitors Pages OTHER Devices ALL DEVICES Trigger Page Load" at bounding box center [737, 134] width 252 height 35
click at [726, 134] on div "Audience All Visitors Pages OTHER Devices ALL DEVICES Trigger Page Load" at bounding box center [737, 134] width 252 height 35
click at [729, 136] on div "Audience All Visitors Pages OTHER Devices ALL DEVICES Trigger Page Load" at bounding box center [737, 134] width 252 height 35
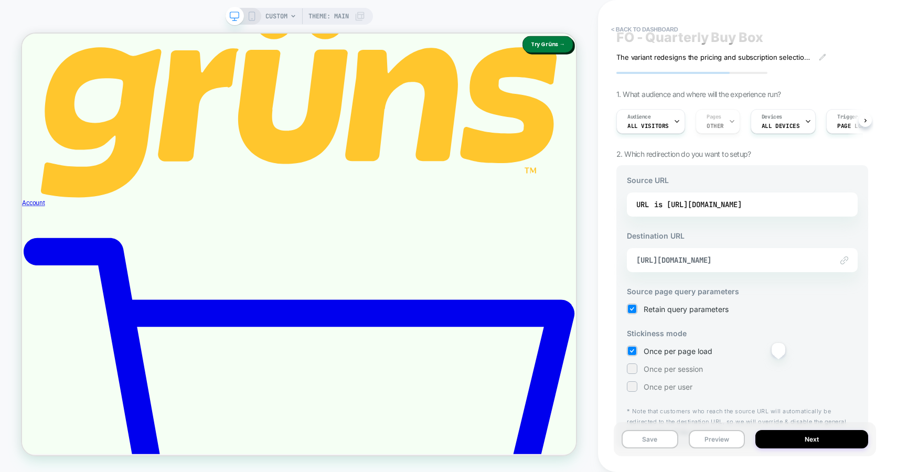
scroll to position [42, 0]
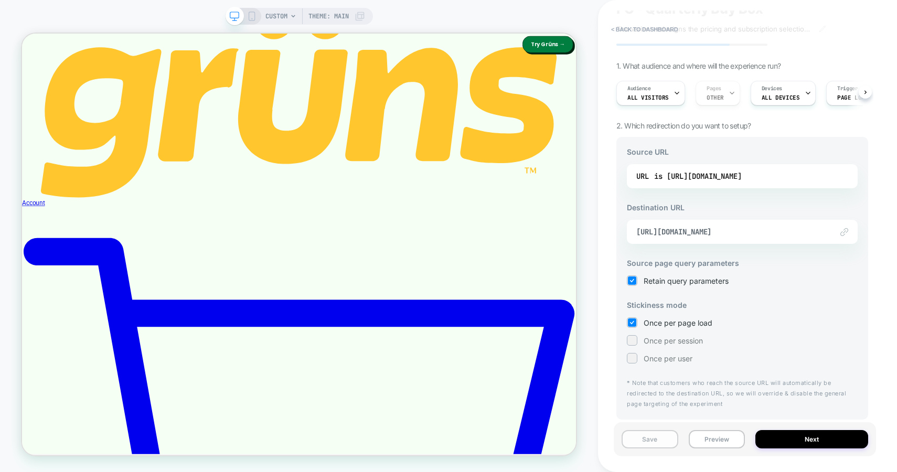
click at [649, 440] on button "Save" at bounding box center [649, 439] width 57 height 18
click at [799, 437] on button "Next" at bounding box center [811, 439] width 113 height 18
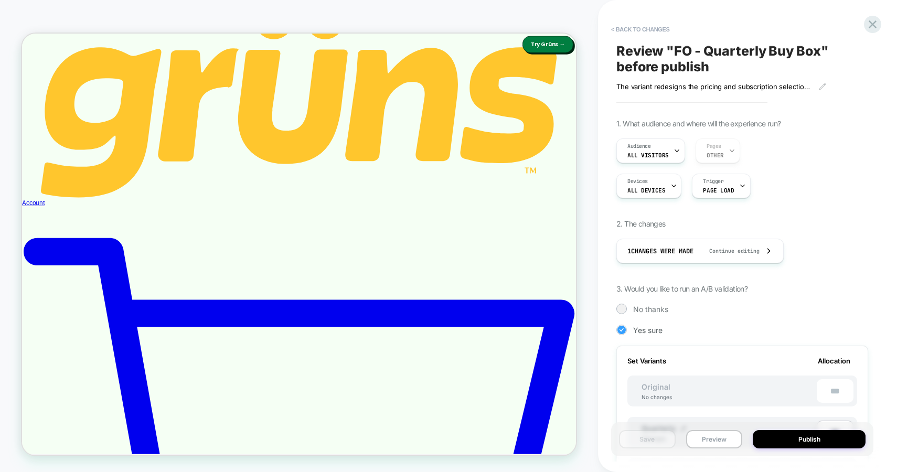
scroll to position [329, 0]
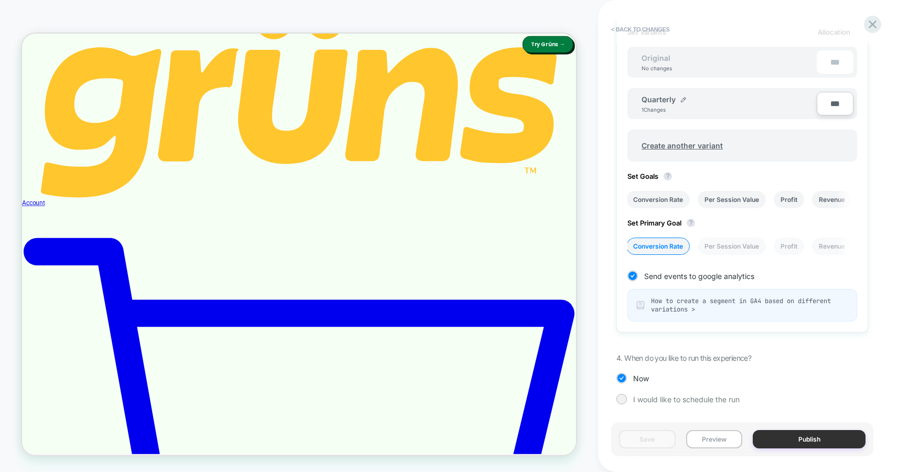
click at [793, 447] on button "Publish" at bounding box center [808, 439] width 113 height 18
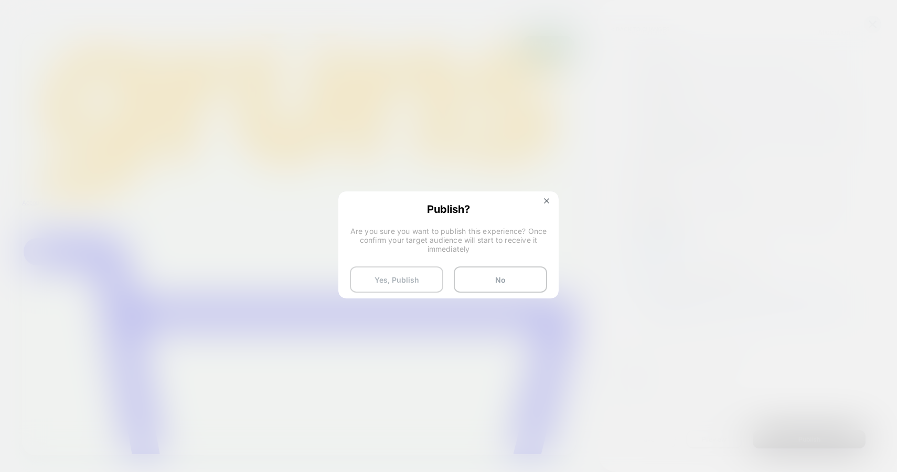
click at [400, 273] on button "Yes, Publish" at bounding box center [396, 279] width 93 height 26
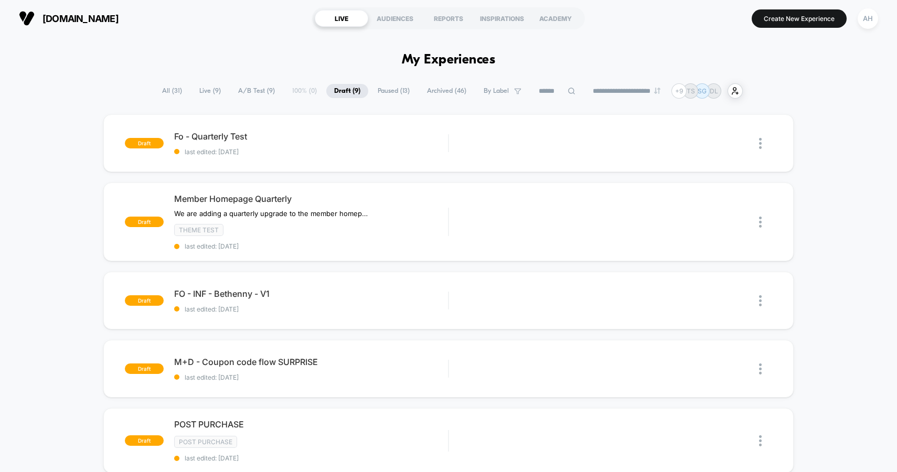
click at [174, 91] on span "All ( 31 )" at bounding box center [172, 91] width 36 height 14
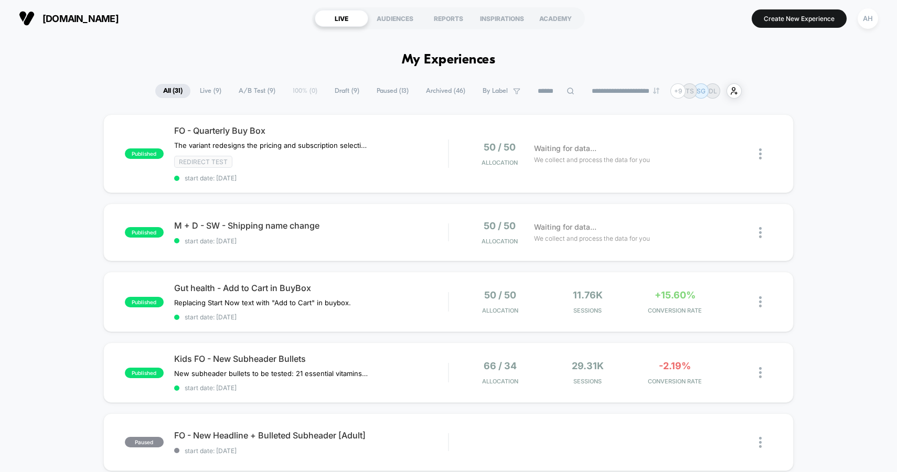
click at [340, 83] on div "**********" at bounding box center [448, 90] width 586 height 15
click at [340, 94] on span "Draft ( 9 )" at bounding box center [347, 91] width 40 height 14
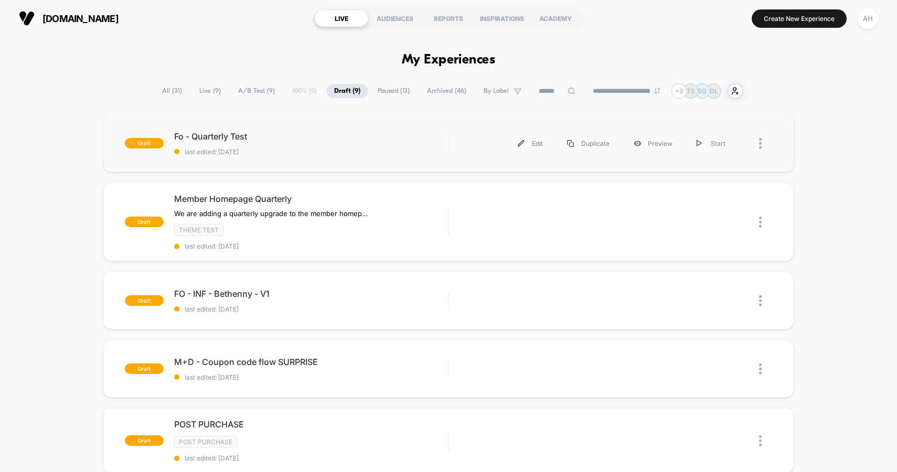
click at [762, 143] on div at bounding box center [765, 144] width 13 height 24
click at [715, 185] on div "Delete" at bounding box center [706, 192] width 94 height 24
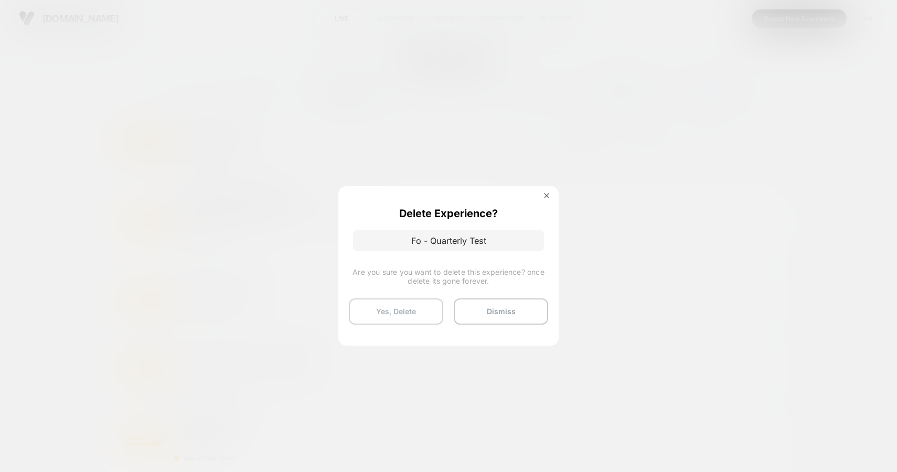
click at [383, 311] on button "Yes, Delete" at bounding box center [396, 311] width 94 height 26
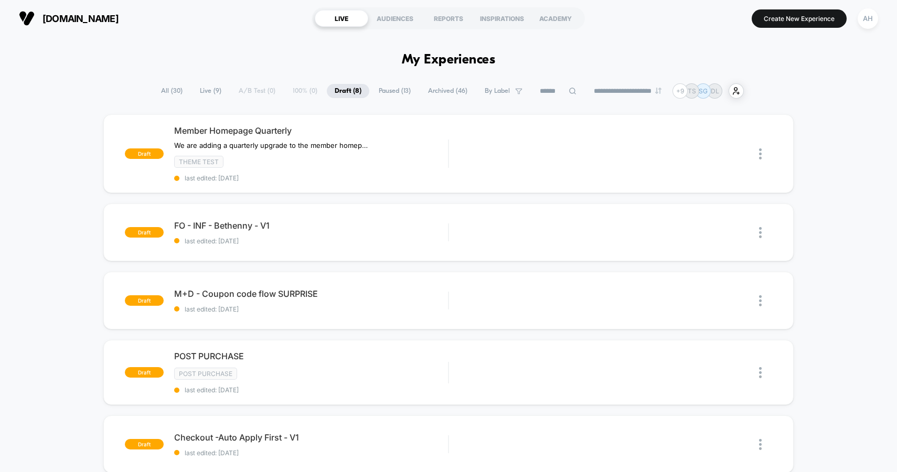
click at [178, 92] on span "All ( 30 )" at bounding box center [171, 91] width 37 height 14
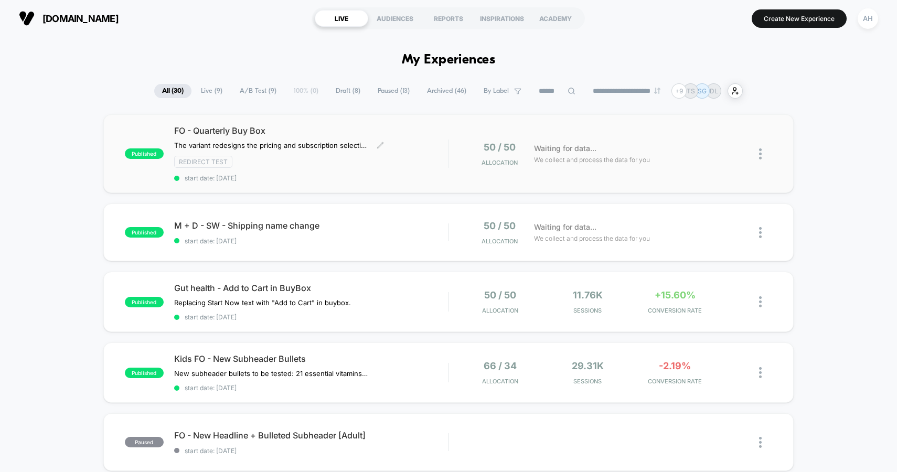
click at [314, 158] on div "Redirect Test" at bounding box center [311, 162] width 274 height 12
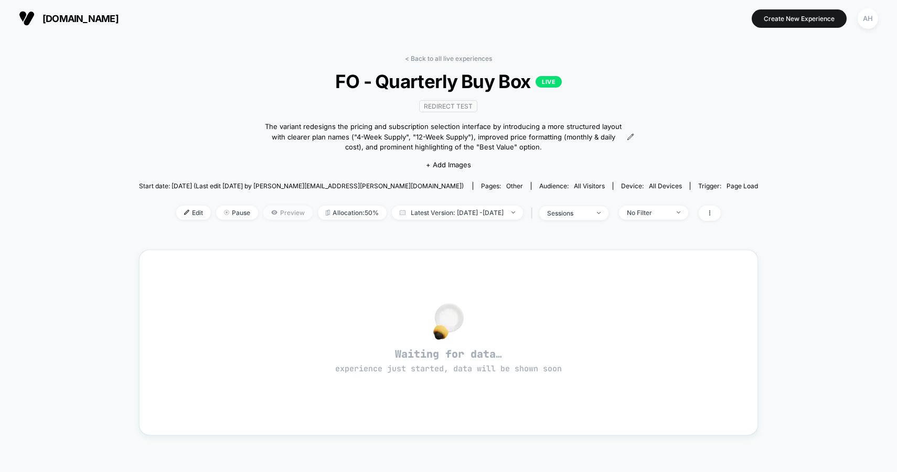
click at [269, 210] on span "Preview" at bounding box center [287, 213] width 49 height 14
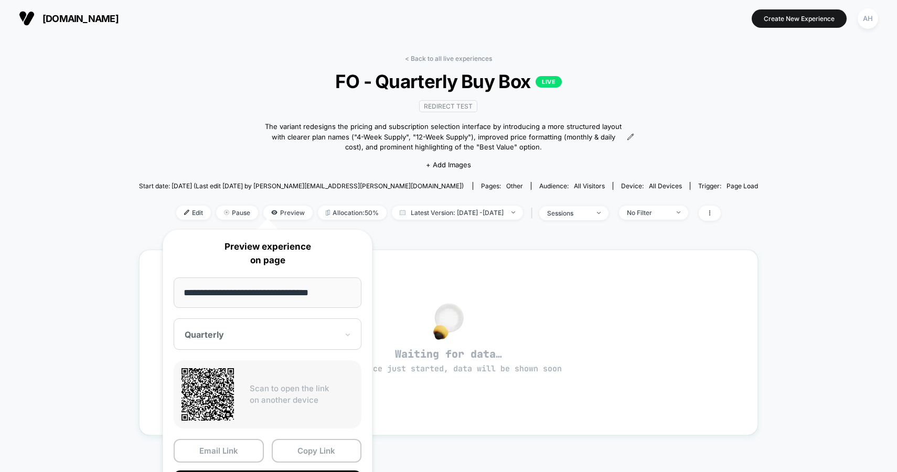
click at [257, 138] on div "< Back to all live experiences FO - Quarterly Buy Box LIVE Redirect Test The va…" at bounding box center [448, 144] width 619 height 179
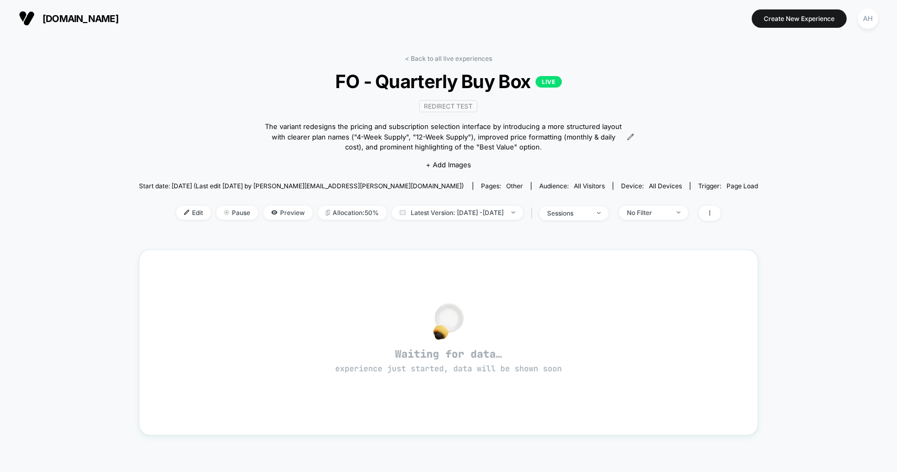
click at [439, 52] on div "< Back to all live experiences FO - Quarterly Buy Box LIVE Redirect Test The va…" at bounding box center [448, 319] width 619 height 545
click at [439, 59] on link "< Back to all live experiences" at bounding box center [448, 59] width 87 height 8
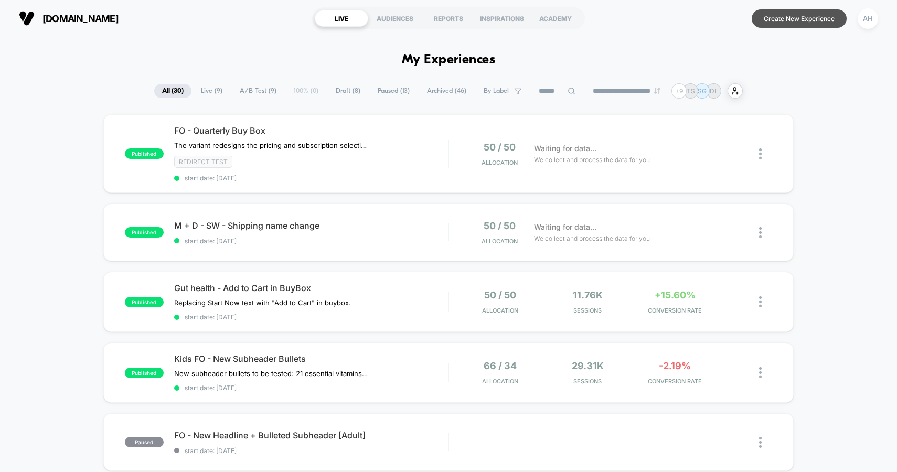
click at [774, 26] on button "Create New Experience" at bounding box center [798, 18] width 95 height 18
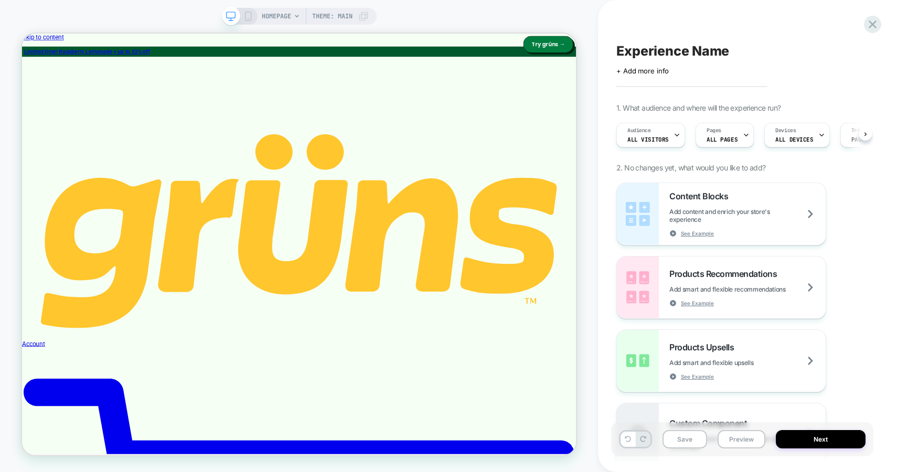
scroll to position [0, 1]
click at [270, 13] on span "HOMEPAGE" at bounding box center [276, 16] width 29 height 17
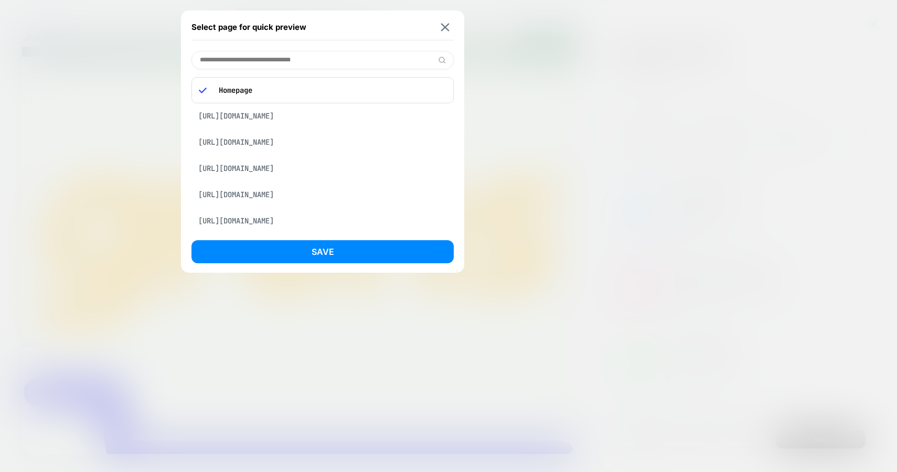
click at [281, 49] on div "Select page for quick preview Homepage https://gruns.co/pages/nutrition-support…" at bounding box center [322, 141] width 283 height 262
click at [281, 54] on input at bounding box center [322, 60] width 262 height 18
paste input "**********"
type input "**********"
click at [317, 93] on div "https://gruns.co/pages/fo-quarterly" at bounding box center [322, 87] width 262 height 20
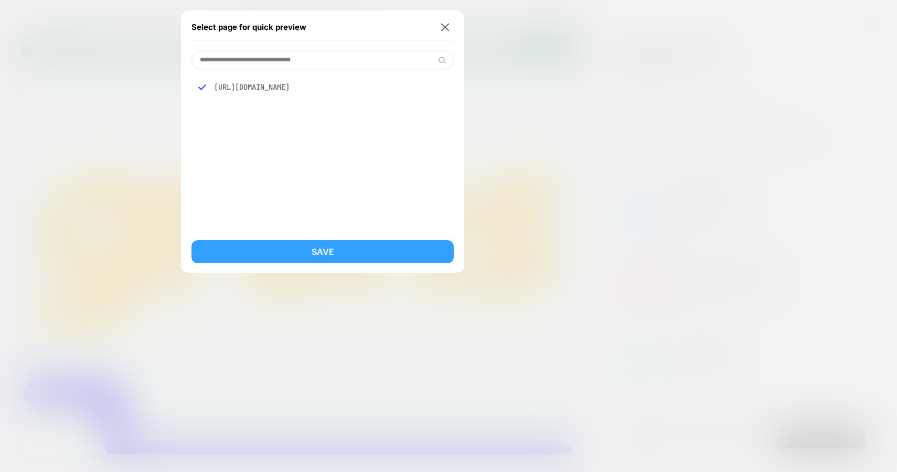
click at [319, 247] on button "Save" at bounding box center [322, 251] width 262 height 23
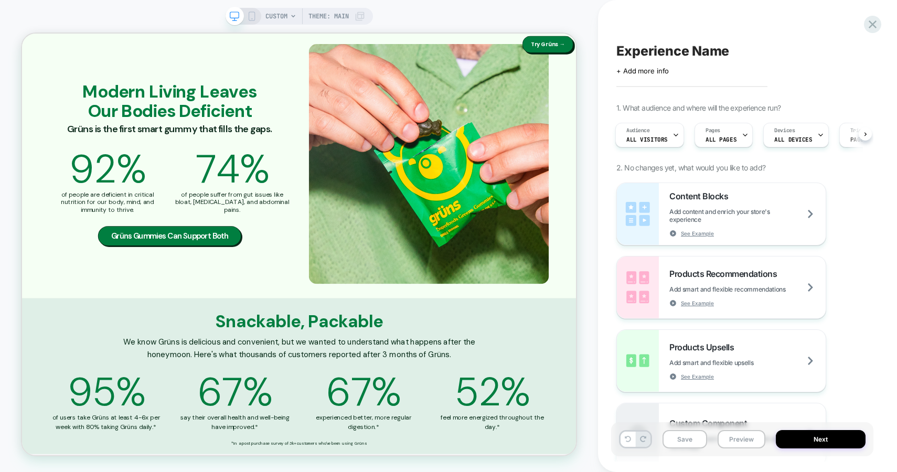
scroll to position [2231, 0]
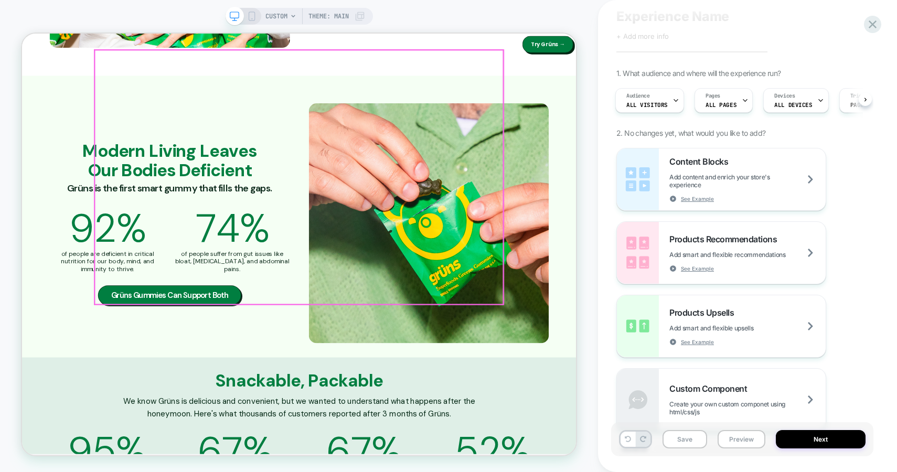
scroll to position [2146, 0]
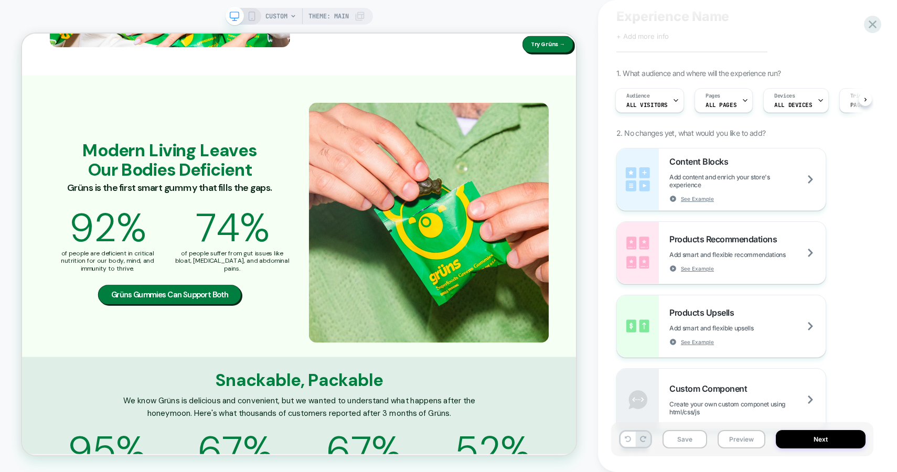
click at [282, 15] on span "CUSTOM" at bounding box center [276, 16] width 22 height 17
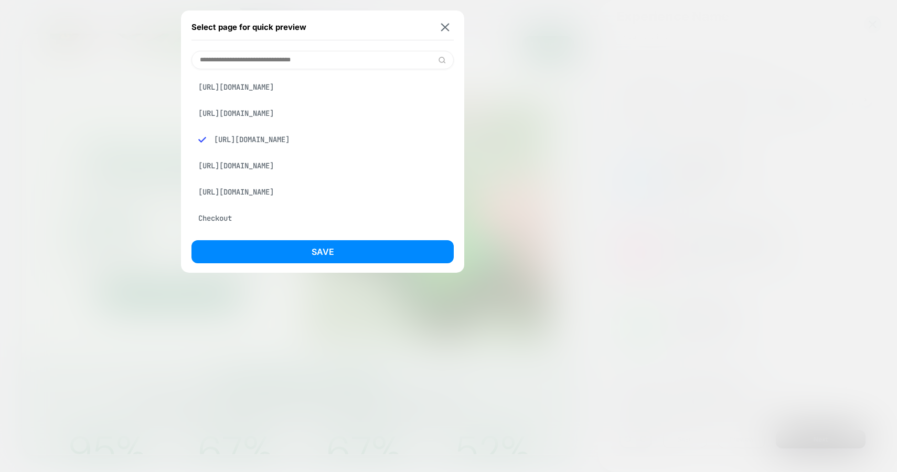
click at [275, 62] on input at bounding box center [322, 60] width 262 height 18
paste input "**********"
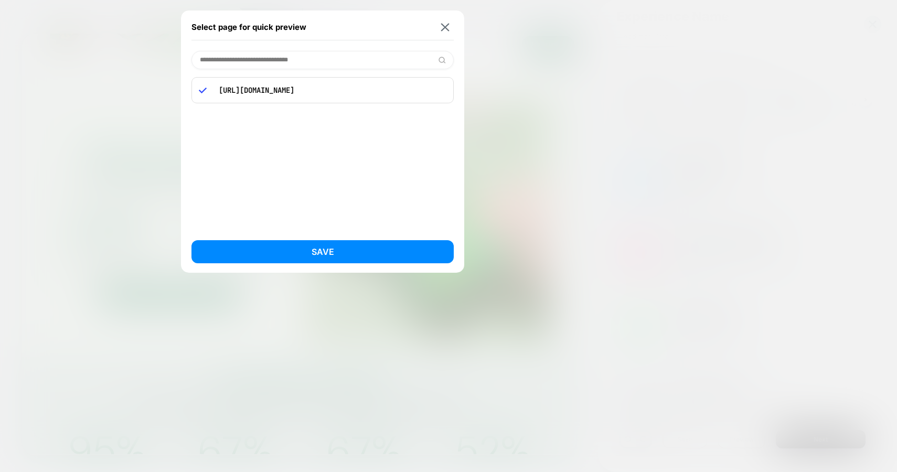
type input "**********"
click at [293, 90] on p "https://gruns.co/pages/visual-test" at bounding box center [329, 89] width 233 height 9
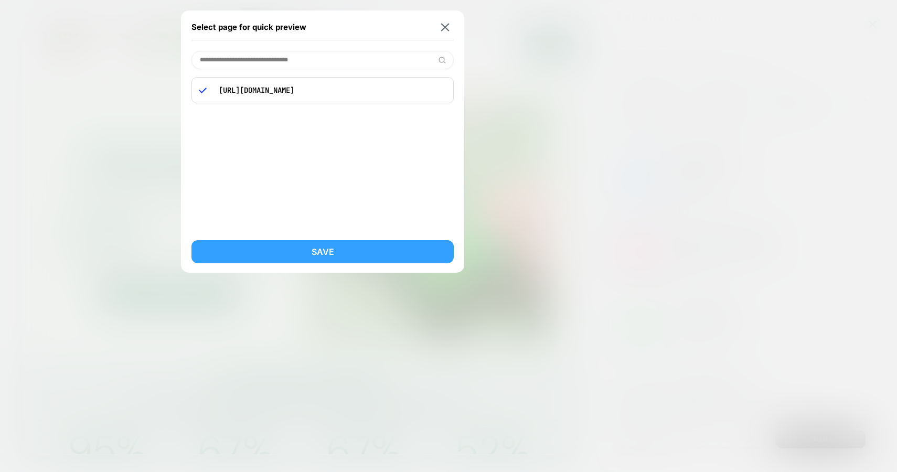
click at [314, 248] on button "Save" at bounding box center [322, 251] width 262 height 23
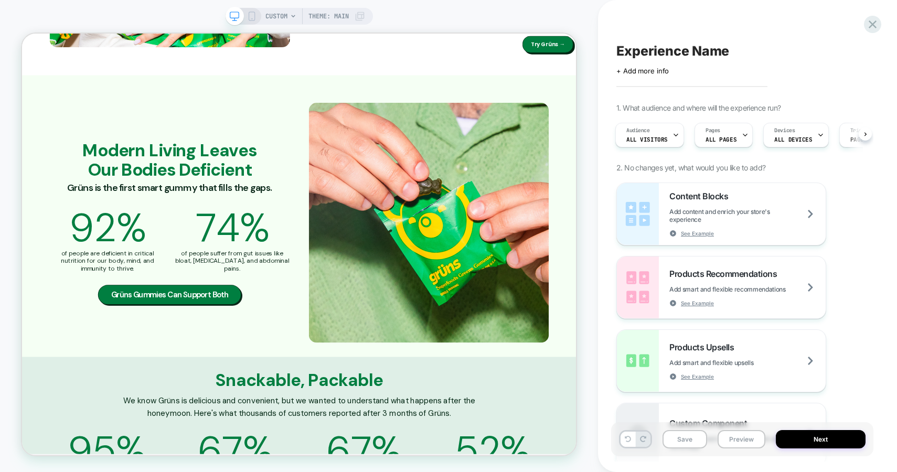
scroll to position [0, 2]
click at [587, 93] on div "CUSTOM Theme: MAIN" at bounding box center [299, 235] width 598 height 451
click at [628, 40] on div "Experience Name Click to edit experience details + Add more info 1. What audien…" at bounding box center [742, 235] width 262 height 451
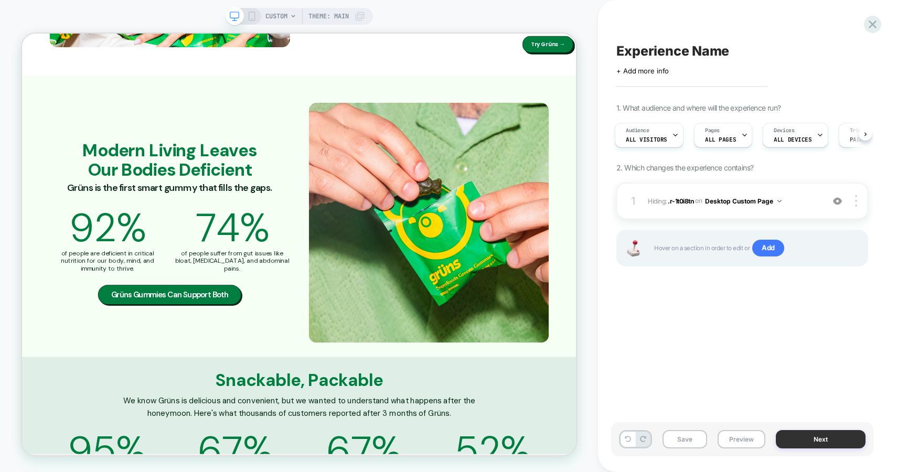
click at [786, 437] on button "Next" at bounding box center [820, 439] width 90 height 18
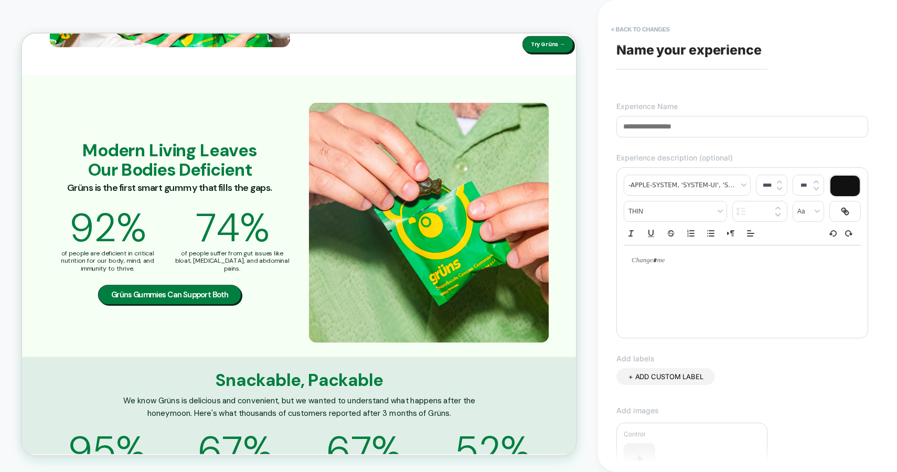
click at [657, 129] on input at bounding box center [742, 126] width 252 height 21
type input "**********"
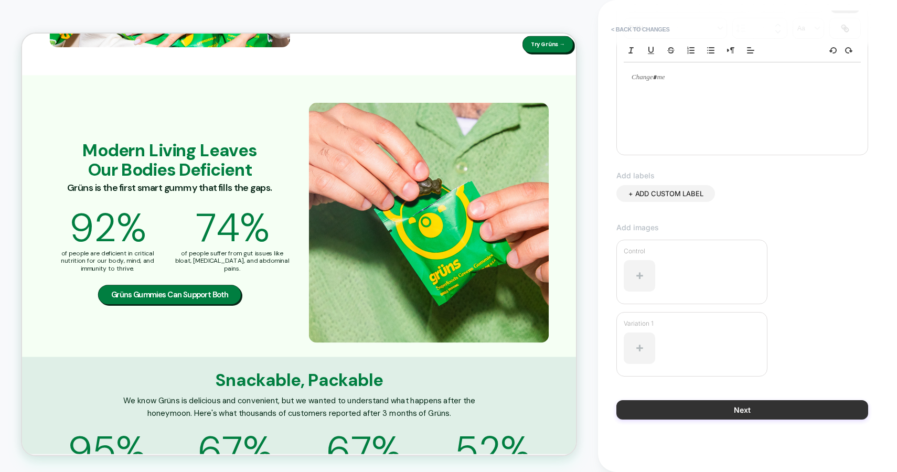
click at [717, 411] on button "Next" at bounding box center [742, 409] width 252 height 19
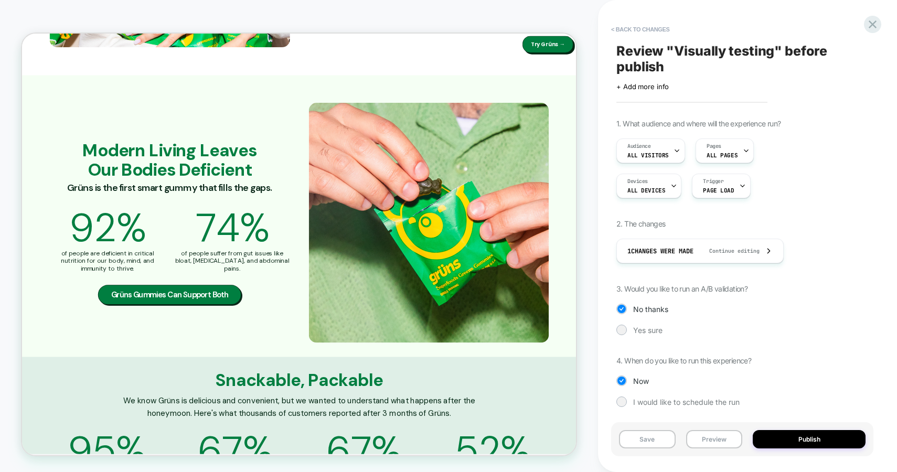
scroll to position [3, 0]
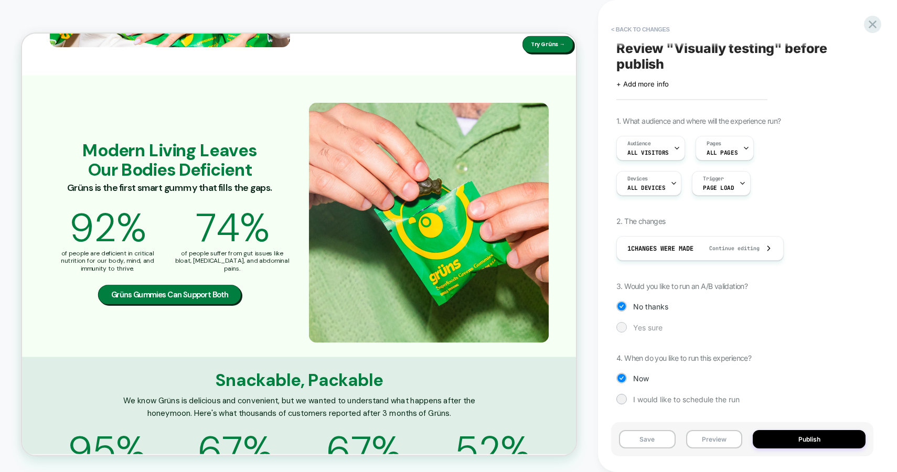
click at [626, 322] on div "Yes sure" at bounding box center [742, 327] width 252 height 10
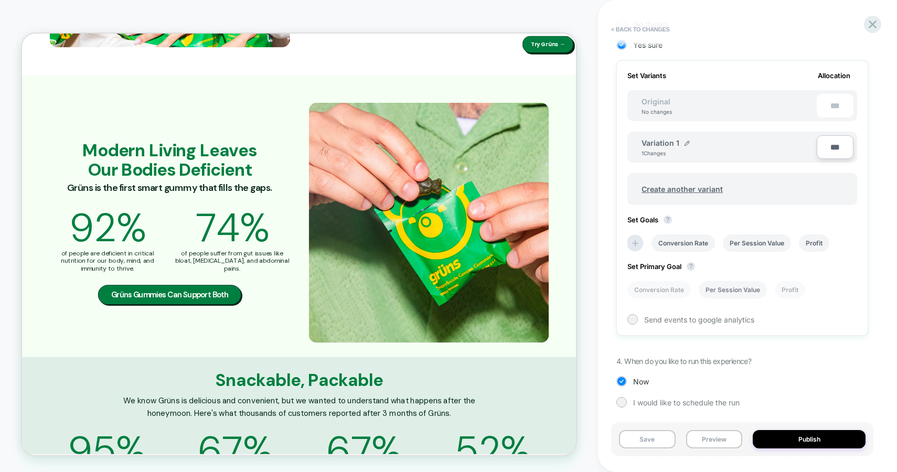
scroll to position [289, 0]
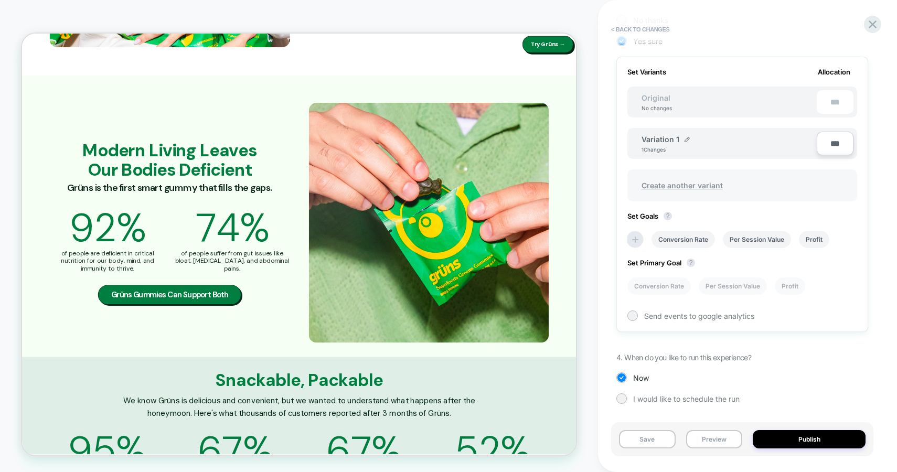
click at [706, 181] on span "Create another variant" at bounding box center [682, 185] width 102 height 25
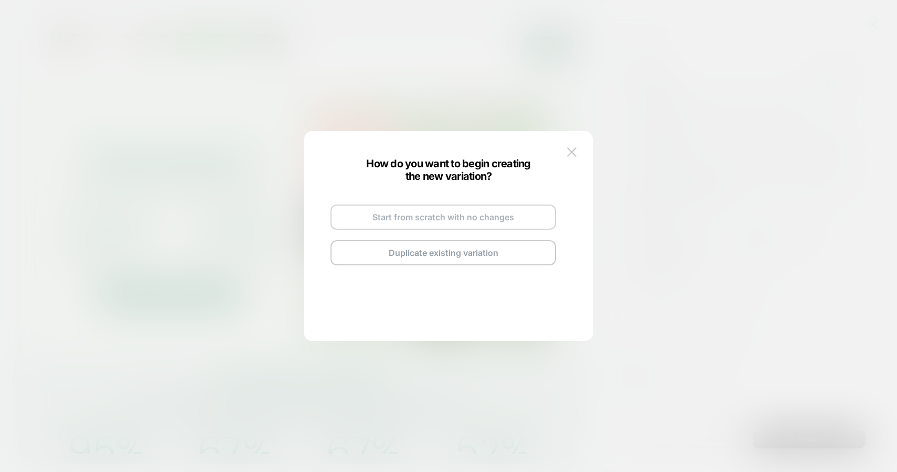
click at [435, 214] on button "Start from scratch with no changes" at bounding box center [442, 216] width 225 height 25
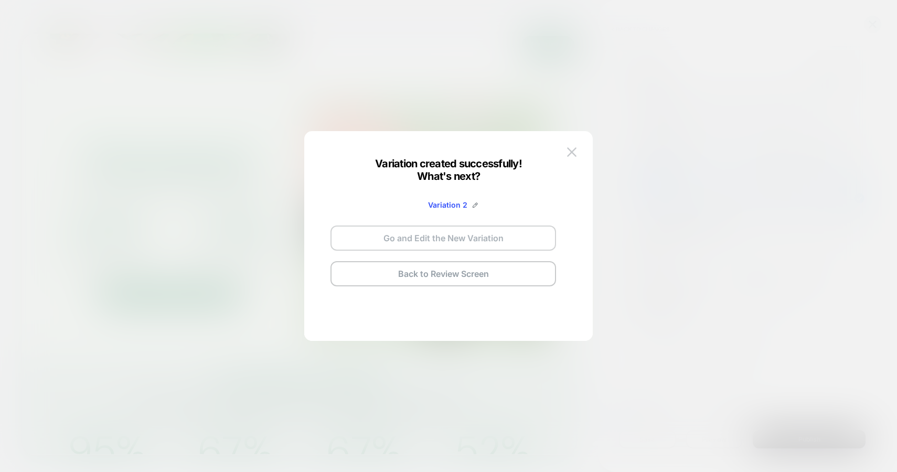
click at [458, 238] on button "Go and Edit the New Variation" at bounding box center [442, 237] width 225 height 25
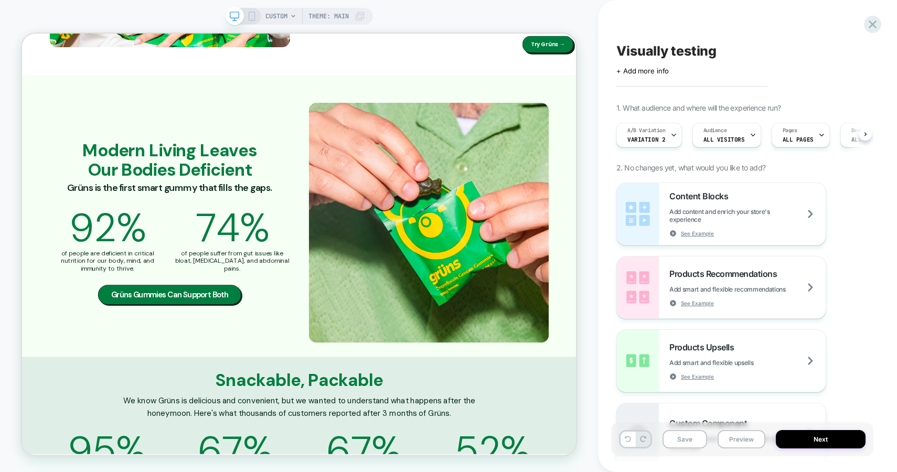
scroll to position [0, 1]
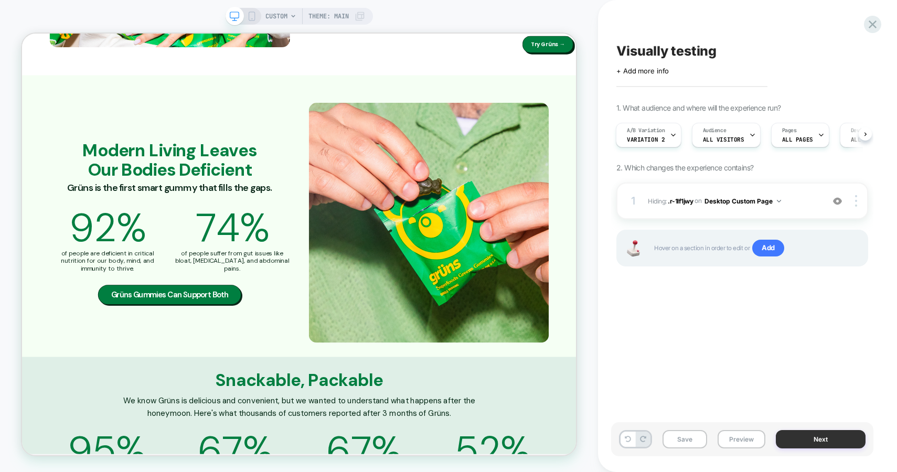
click at [807, 437] on button "Next" at bounding box center [820, 439] width 90 height 18
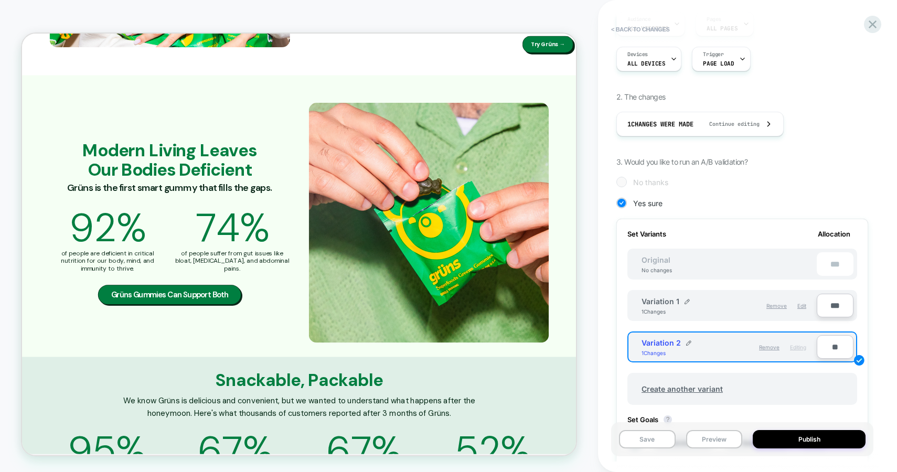
scroll to position [129, 0]
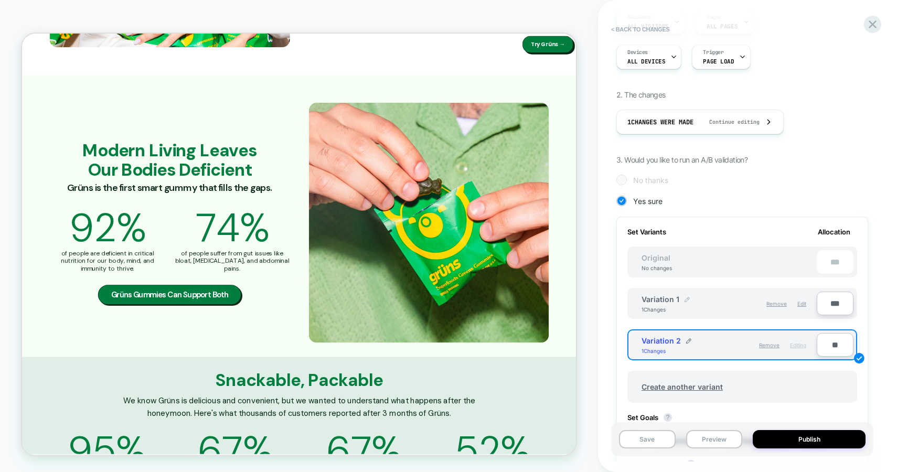
click at [684, 295] on div at bounding box center [686, 299] width 5 height 8
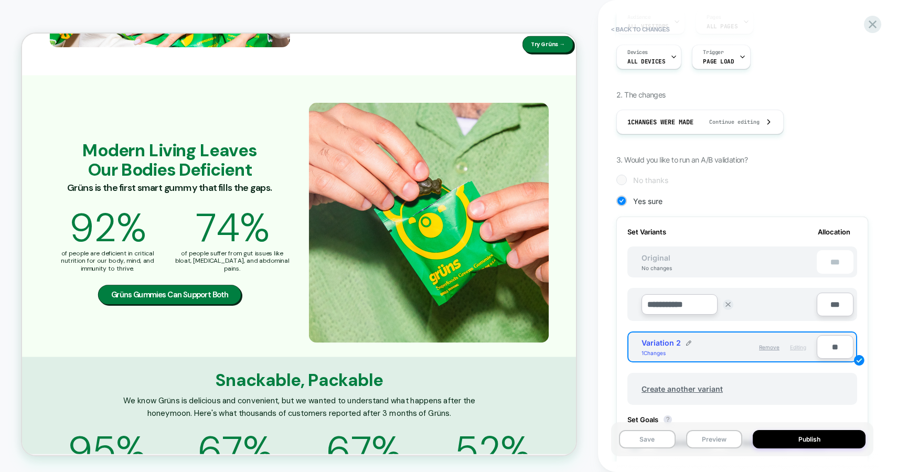
click at [836, 306] on input "***" at bounding box center [834, 305] width 37 height 24
type input "***"
type input "**"
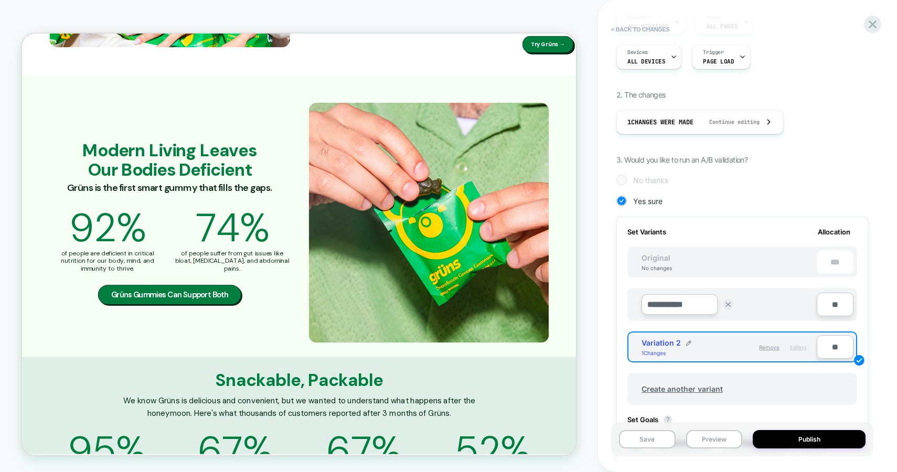
type input "***"
click at [835, 346] on input "**" at bounding box center [834, 347] width 37 height 24
type input "***"
type input "**"
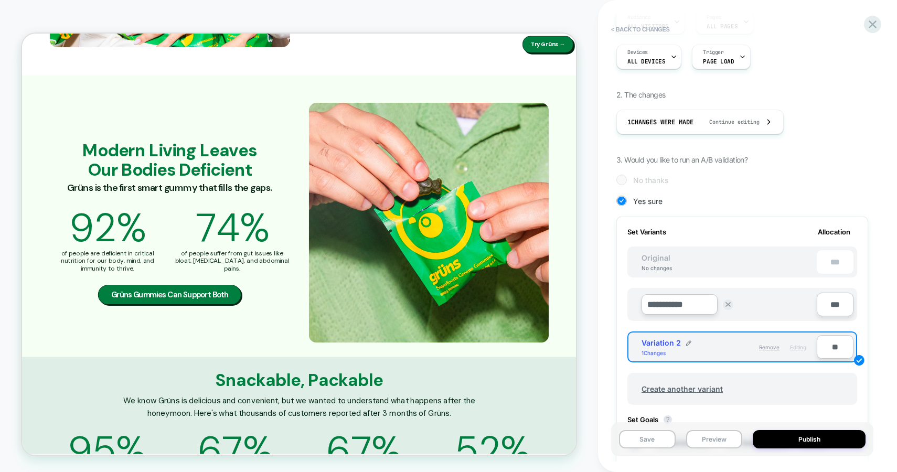
type input "**"
type input "***"
click at [678, 299] on input "**********" at bounding box center [679, 304] width 76 height 20
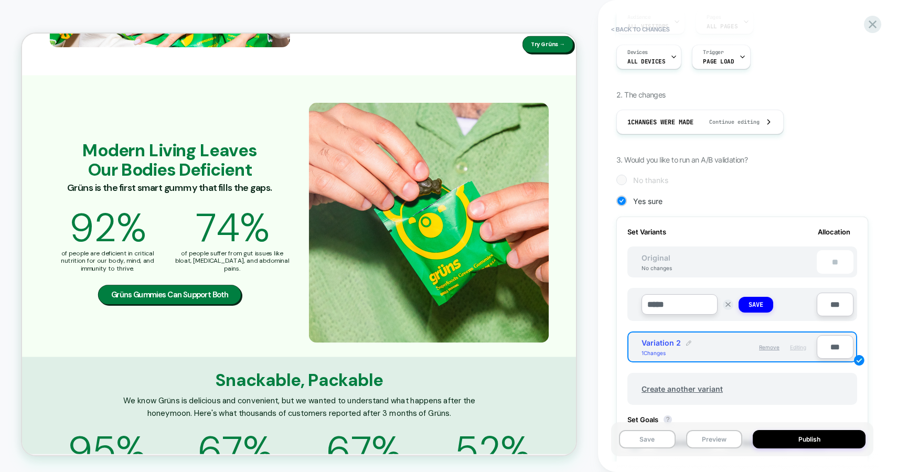
type input "*****"
click at [687, 343] on img at bounding box center [688, 342] width 5 height 5
click at [678, 346] on input "**********" at bounding box center [679, 348] width 76 height 20
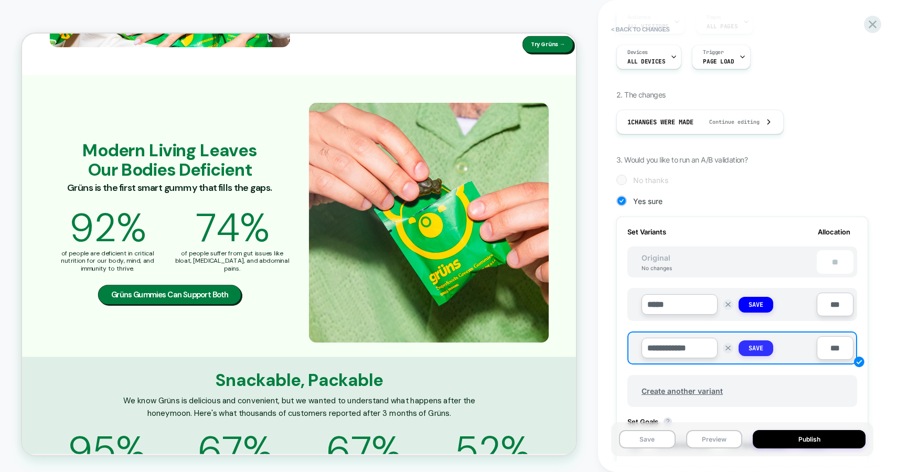
type input "**********"
click at [761, 350] on strong "Save" at bounding box center [755, 348] width 15 height 8
click at [768, 300] on button "Save" at bounding box center [755, 305] width 35 height 16
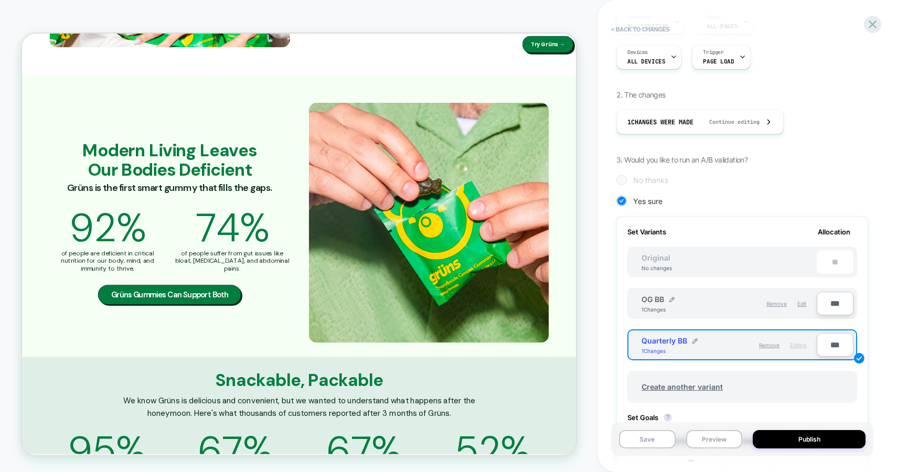
click at [871, 299] on div "Review " Visually testing " before publish Click to edit experience details + A…" at bounding box center [742, 235] width 262 height 451
click at [639, 440] on button "Save" at bounding box center [647, 439] width 57 height 18
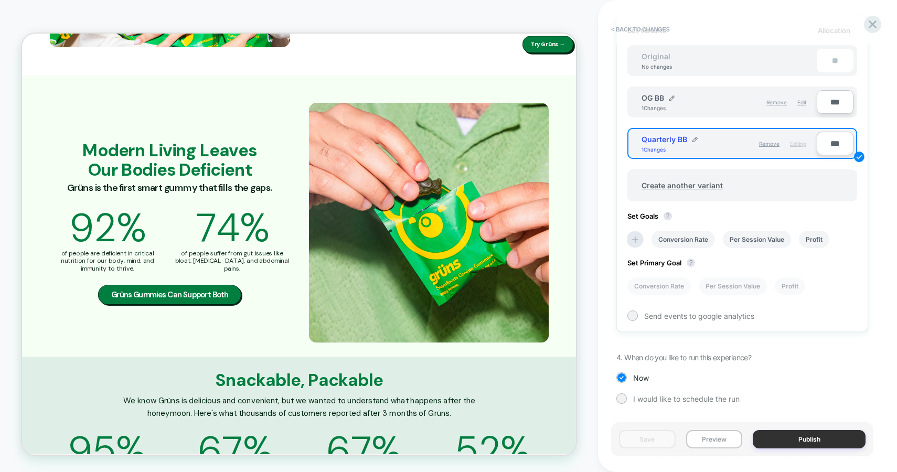
click at [804, 439] on button "Publish" at bounding box center [808, 439] width 113 height 18
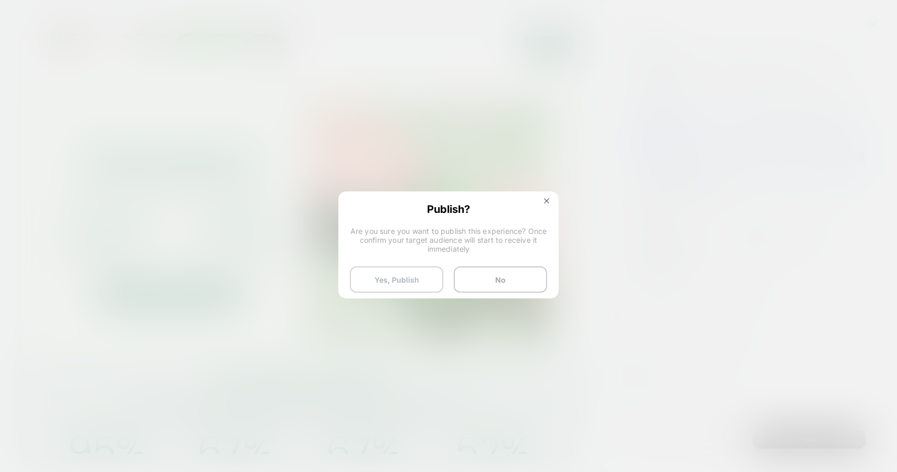
click at [383, 275] on button "Yes, Publish" at bounding box center [396, 279] width 93 height 26
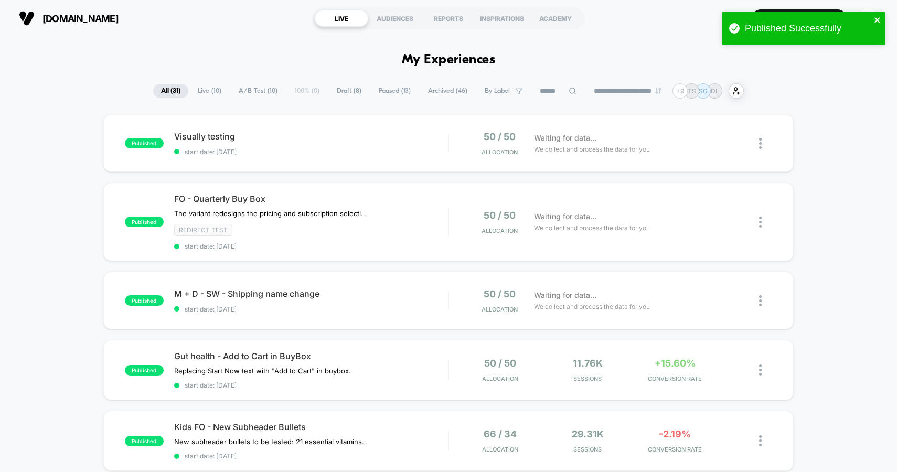
click at [878, 18] on icon "close" at bounding box center [876, 19] width 5 height 5
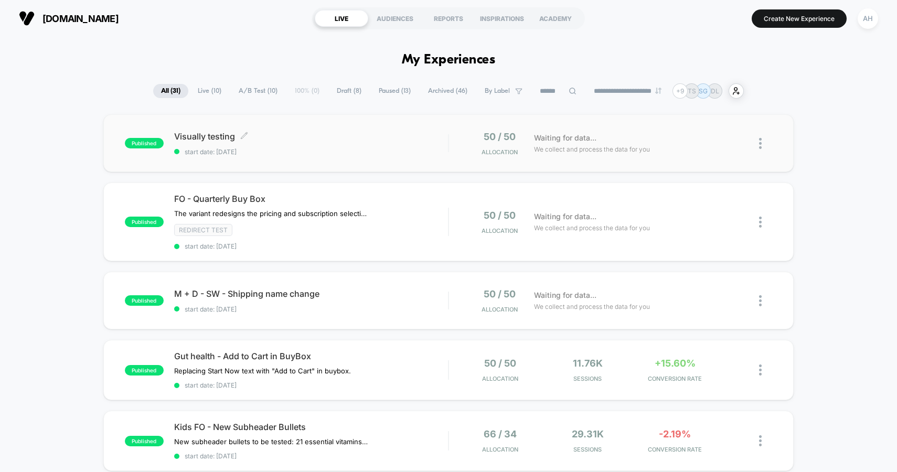
click at [375, 145] on div "Visually testing Click to edit experience details Click to edit experience deta…" at bounding box center [311, 143] width 274 height 25
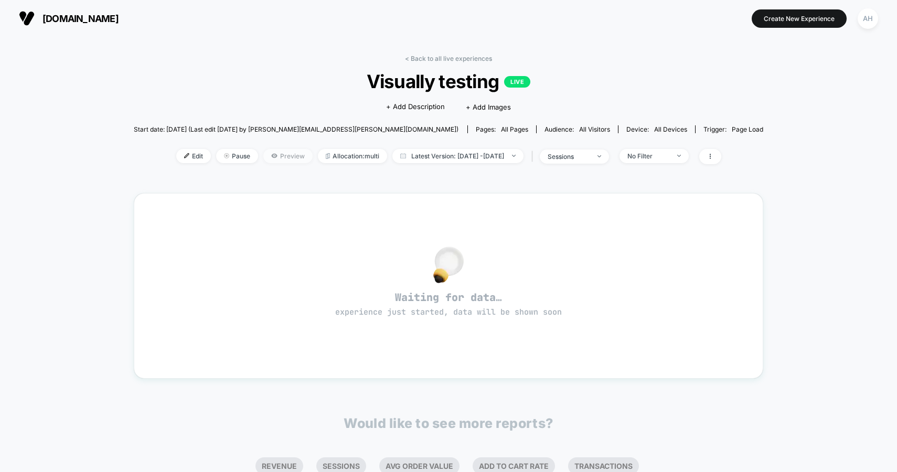
click at [263, 160] on span "Preview" at bounding box center [287, 156] width 49 height 14
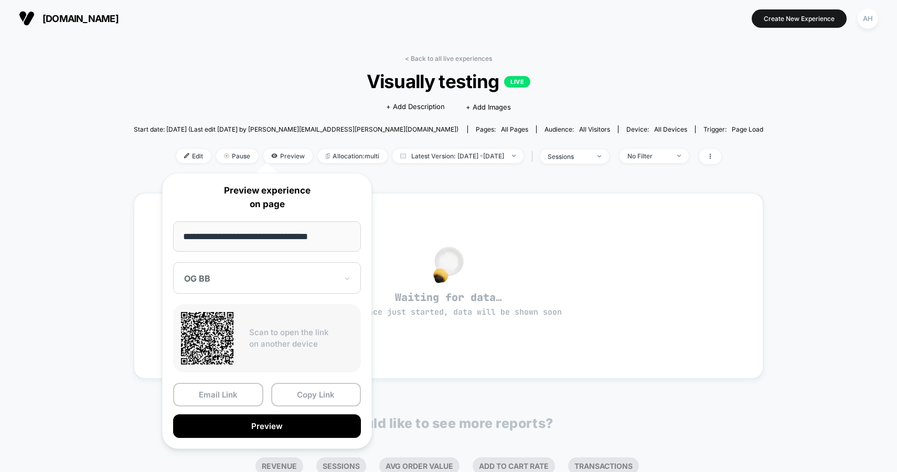
click at [270, 236] on input "**********" at bounding box center [267, 236] width 188 height 30
click at [285, 71] on span "Visually testing LIVE" at bounding box center [448, 81] width 566 height 22
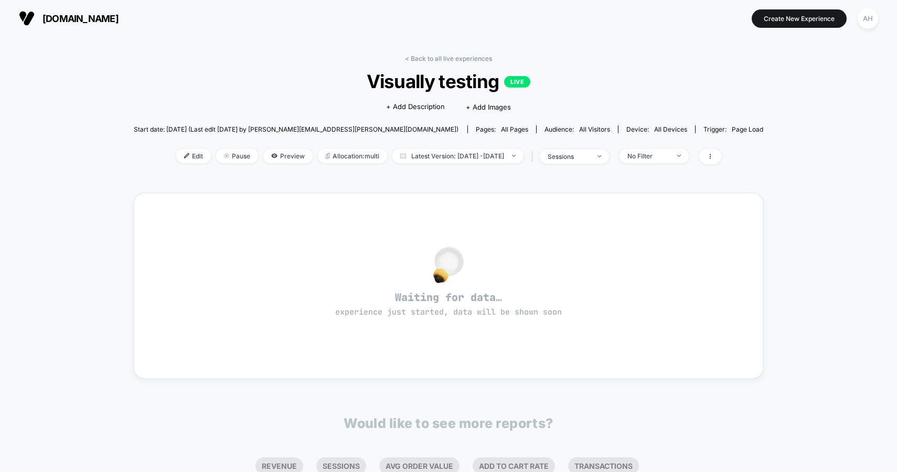
click at [430, 52] on div "< Back to all live experiences Visually testing LIVE Click to edit experience d…" at bounding box center [449, 319] width 630 height 544
click at [429, 61] on link "< Back to all live experiences" at bounding box center [448, 59] width 87 height 8
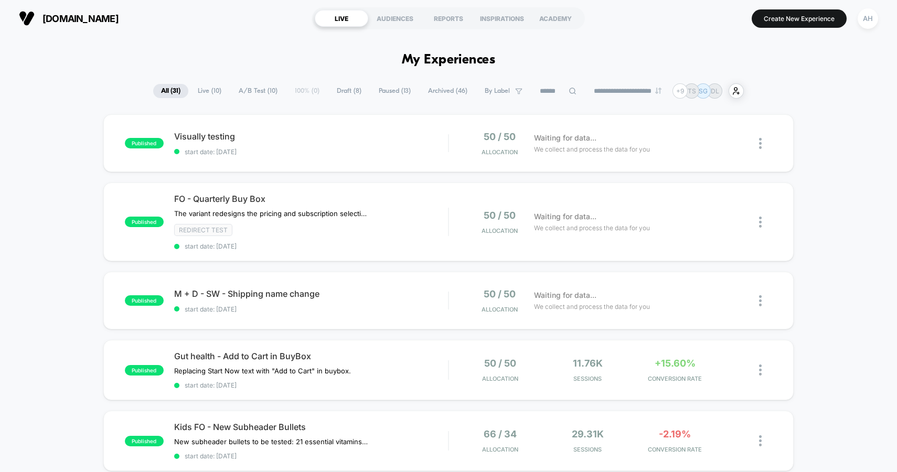
click at [313, 131] on span "Visually testing Click to edit experience details" at bounding box center [311, 136] width 274 height 10
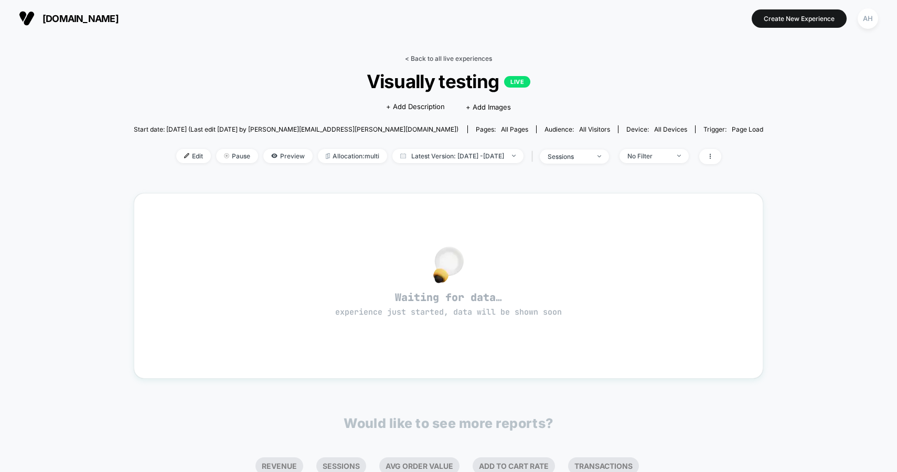
click at [427, 56] on link "< Back to all live experiences" at bounding box center [448, 59] width 87 height 8
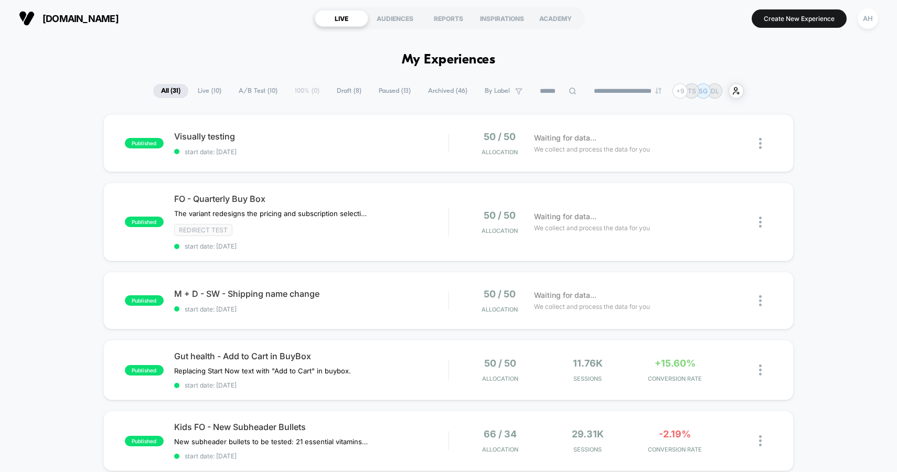
click at [406, 308] on span "start date: [DATE]" at bounding box center [311, 309] width 274 height 8
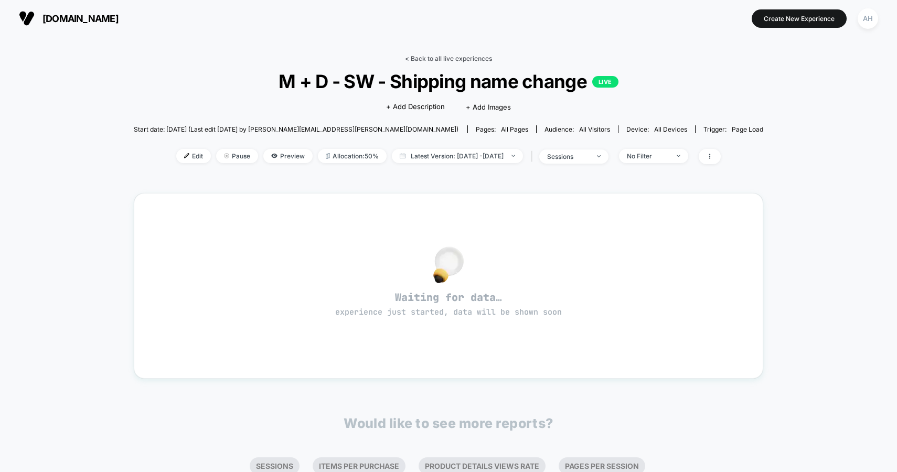
click at [449, 59] on link "< Back to all live experiences" at bounding box center [448, 59] width 87 height 8
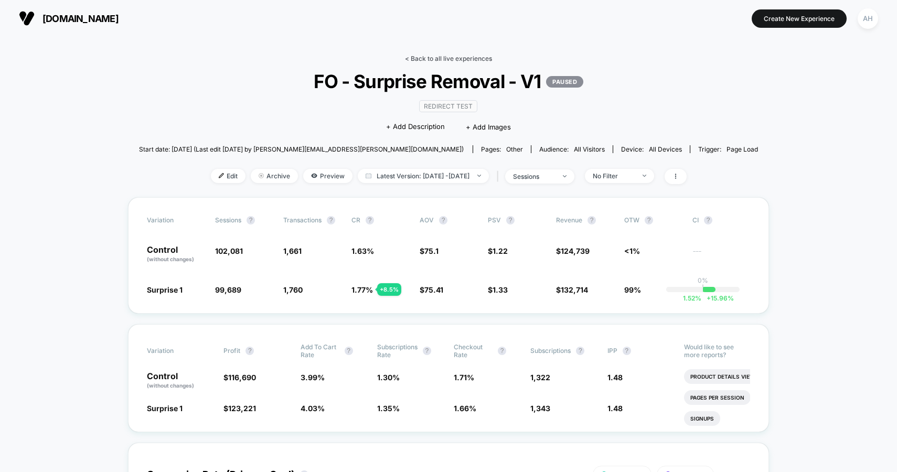
click at [435, 56] on link "< Back to all live experiences" at bounding box center [448, 59] width 87 height 8
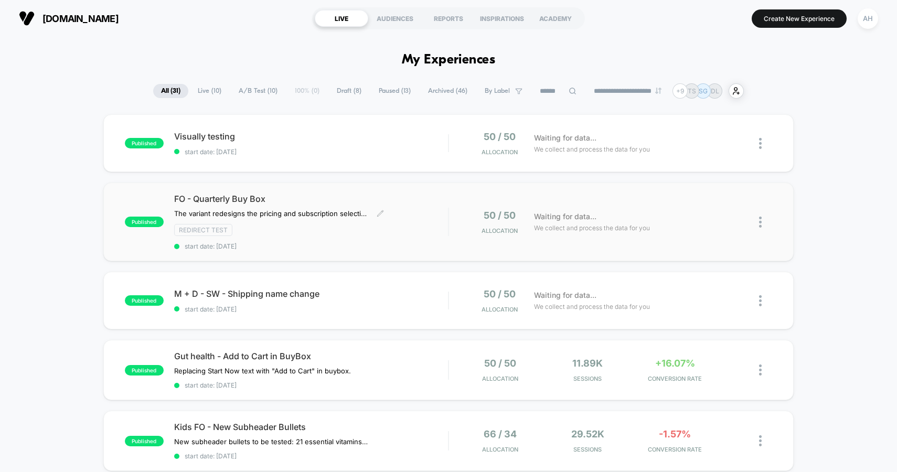
click at [399, 225] on div "Redirect Test" at bounding box center [311, 230] width 274 height 12
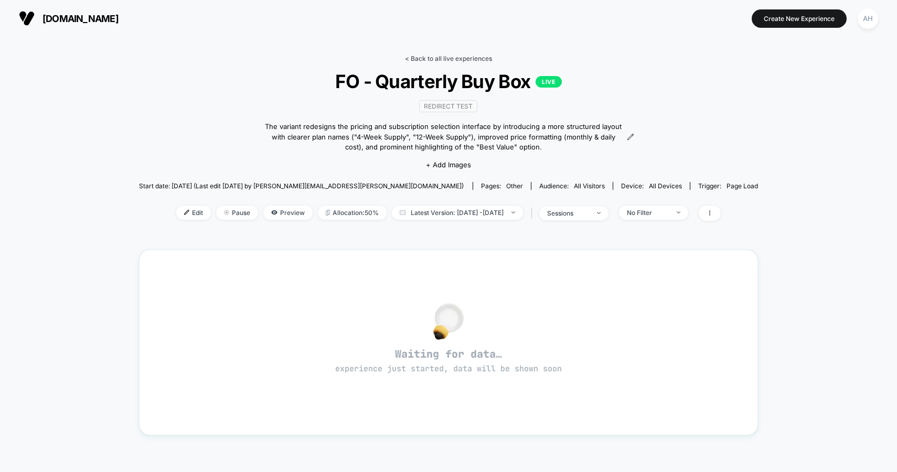
click at [428, 56] on link "< Back to all live experiences" at bounding box center [448, 59] width 87 height 8
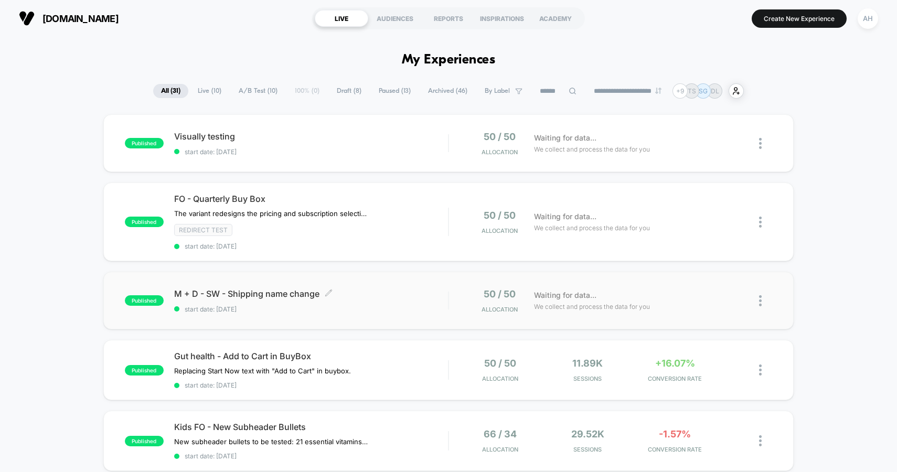
click at [410, 307] on span "start date: [DATE]" at bounding box center [311, 309] width 274 height 8
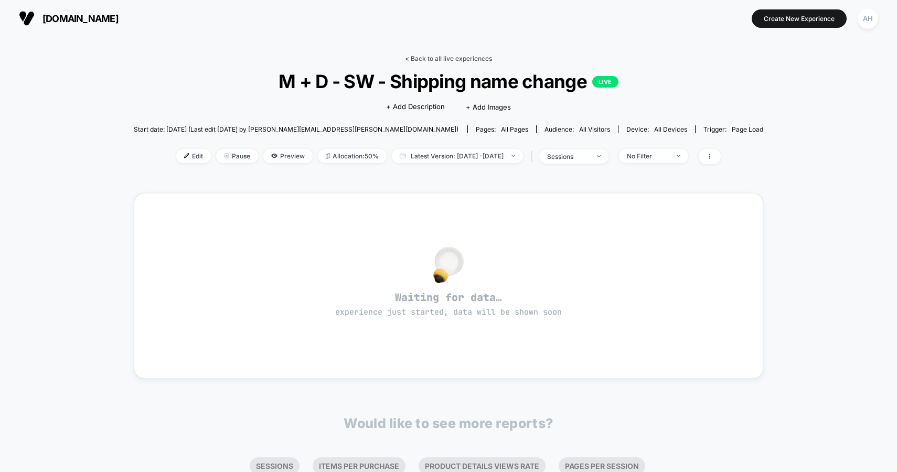
click at [441, 60] on link "< Back to all live experiences" at bounding box center [448, 59] width 87 height 8
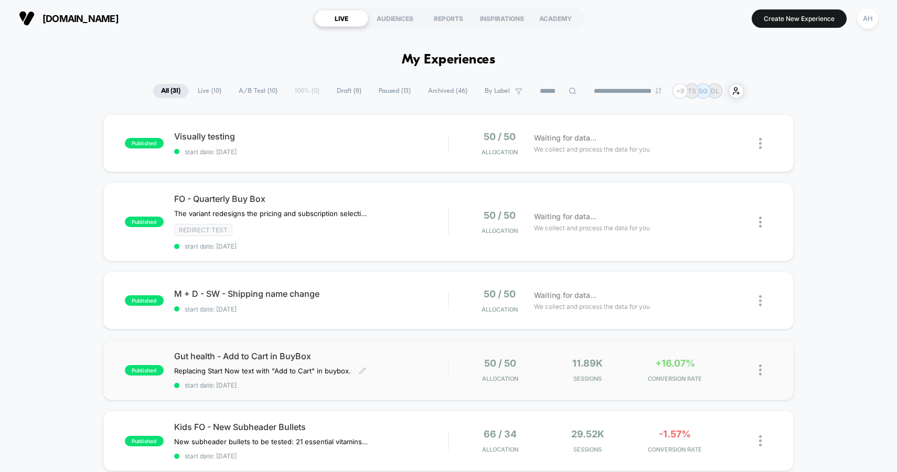
click at [418, 361] on div "Gut health - Add to Cart in BuyBox Replacing Start Now text with "Add to Cart" …" at bounding box center [311, 370] width 274 height 38
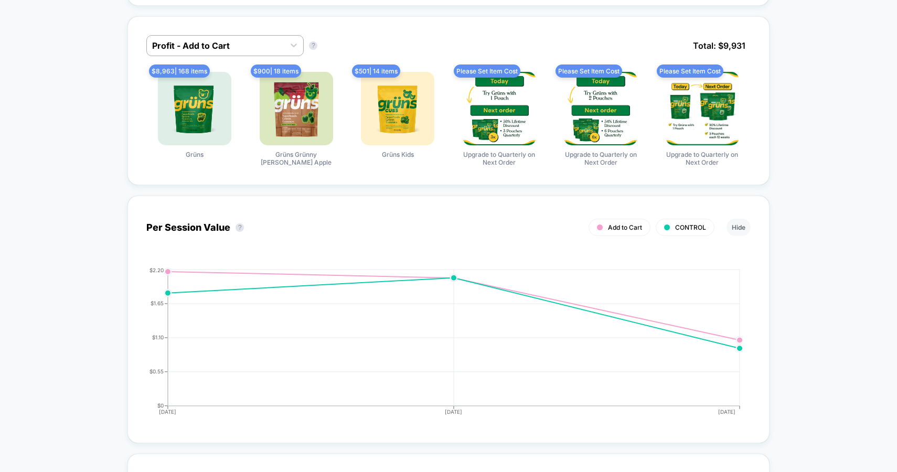
scroll to position [343, 0]
